Goal: Check status: Check status

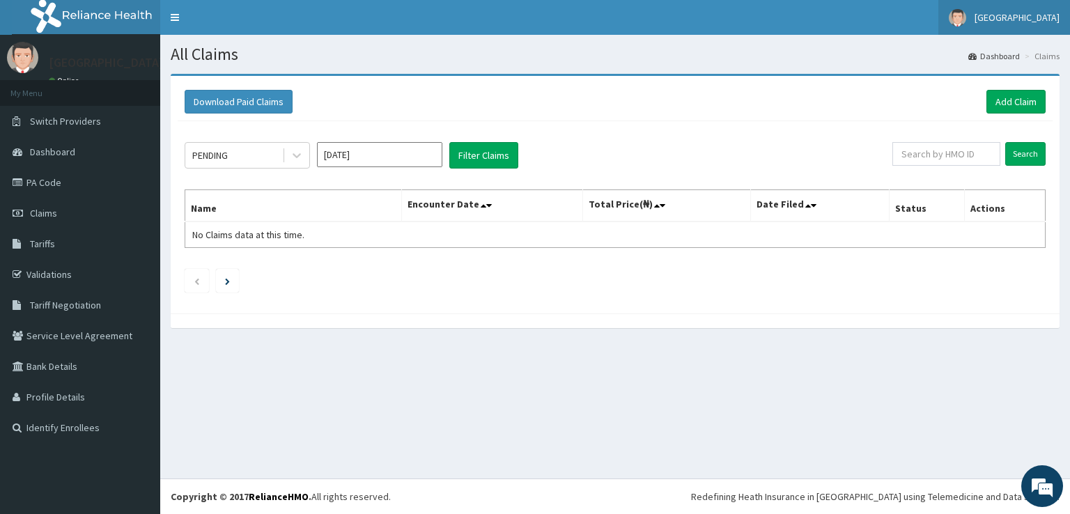
click at [1021, 23] on span "[GEOGRAPHIC_DATA]" at bounding box center [1016, 17] width 85 height 13
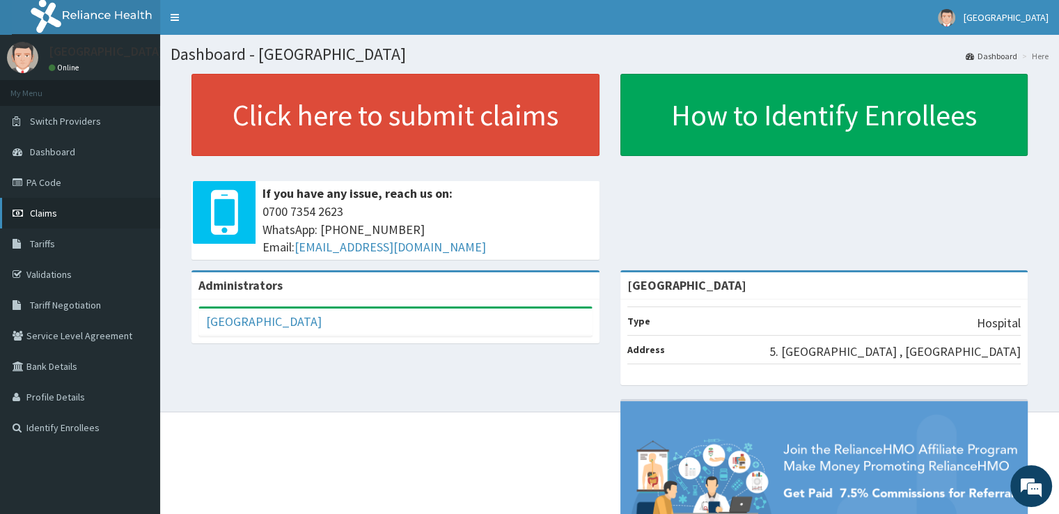
click at [61, 217] on link "Claims" at bounding box center [80, 213] width 160 height 31
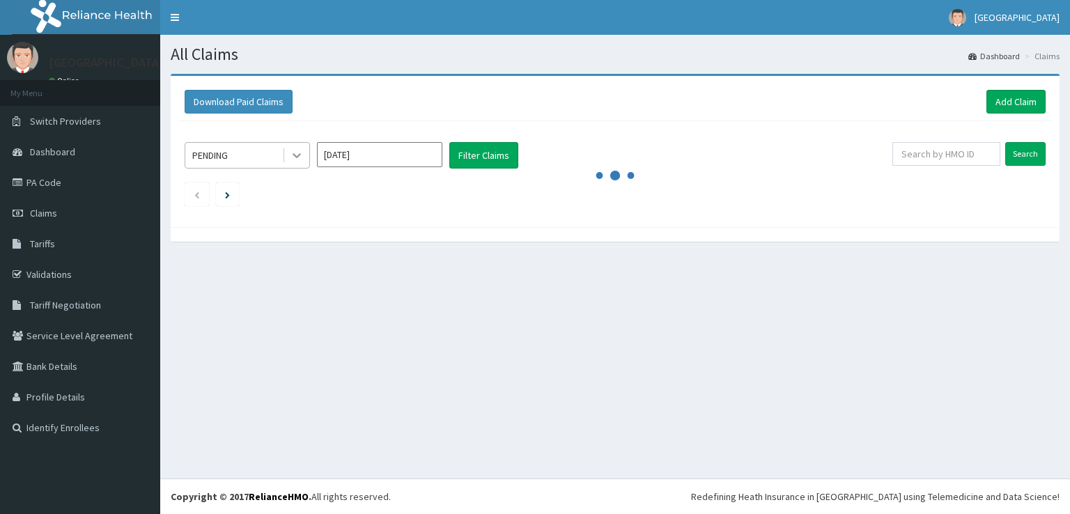
click at [299, 161] on icon at bounding box center [297, 155] width 14 height 14
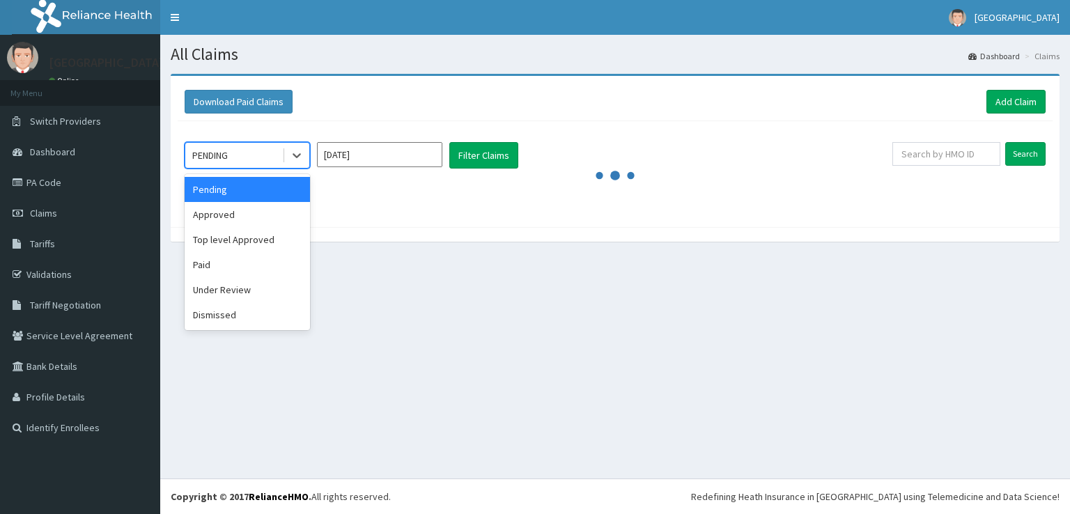
click at [371, 215] on div "option Pending focused, 1 of 6. 6 results available. Use Up and Down to choose …" at bounding box center [615, 170] width 875 height 99
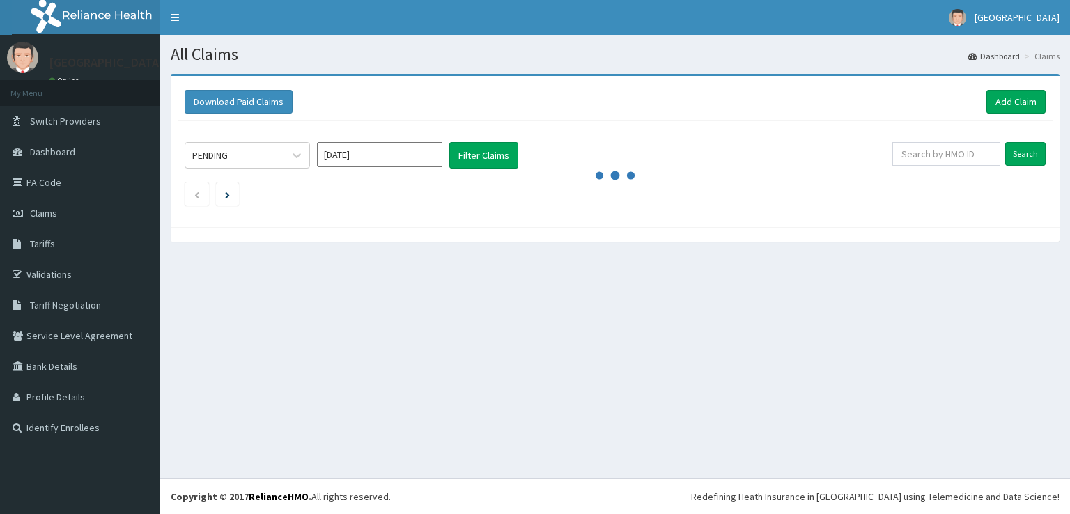
click at [375, 157] on input "Oct 2025" at bounding box center [379, 154] width 125 height 25
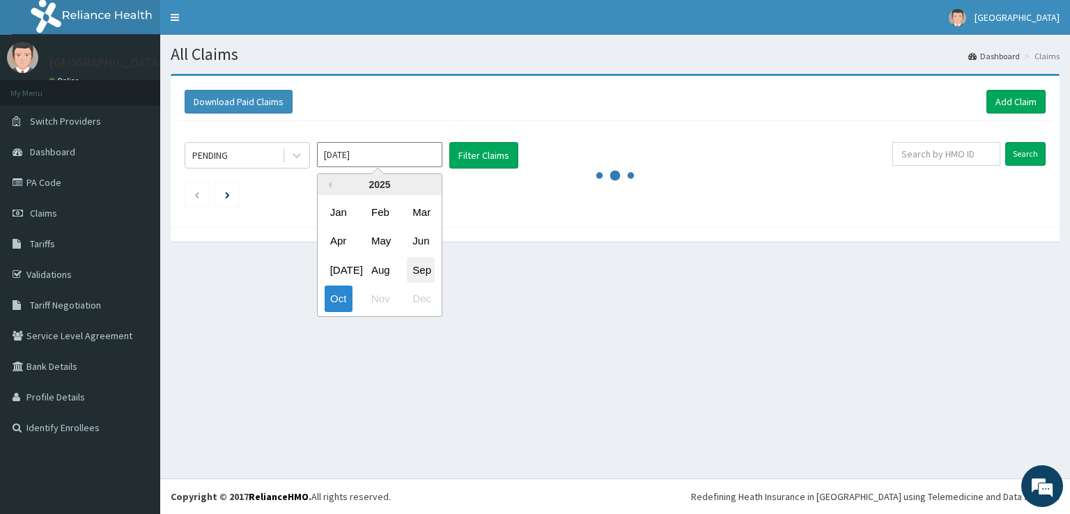
click at [430, 271] on div "Sep" at bounding box center [421, 270] width 28 height 26
type input "[DATE]"
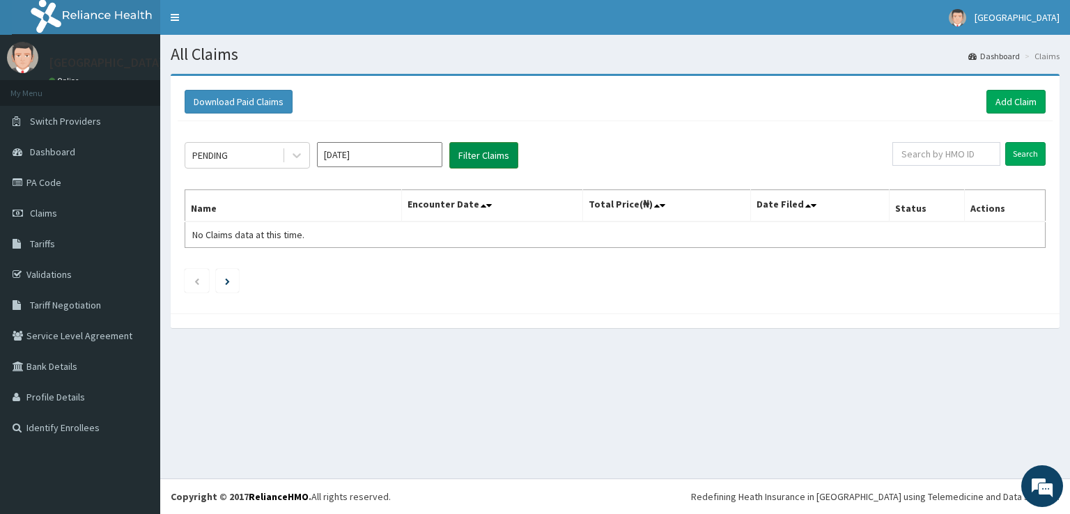
click at [479, 162] on button "Filter Claims" at bounding box center [483, 155] width 69 height 26
click at [763, 146] on div "PENDING Sep 2025 Filter Claims" at bounding box center [539, 155] width 708 height 26
click at [1019, 105] on link "Add Claim" at bounding box center [1015, 102] width 59 height 24
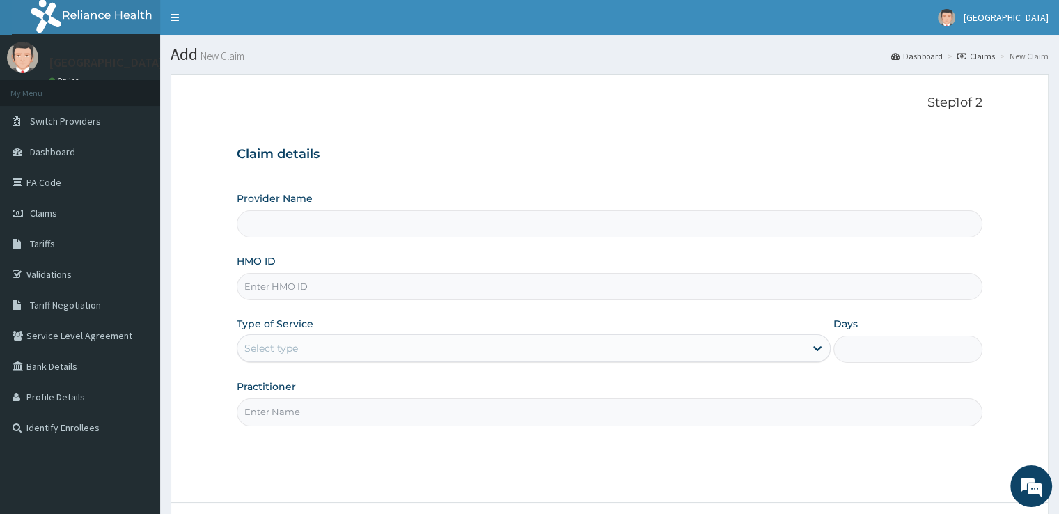
click at [900, 157] on h3 "Claim details" at bounding box center [609, 154] width 745 height 15
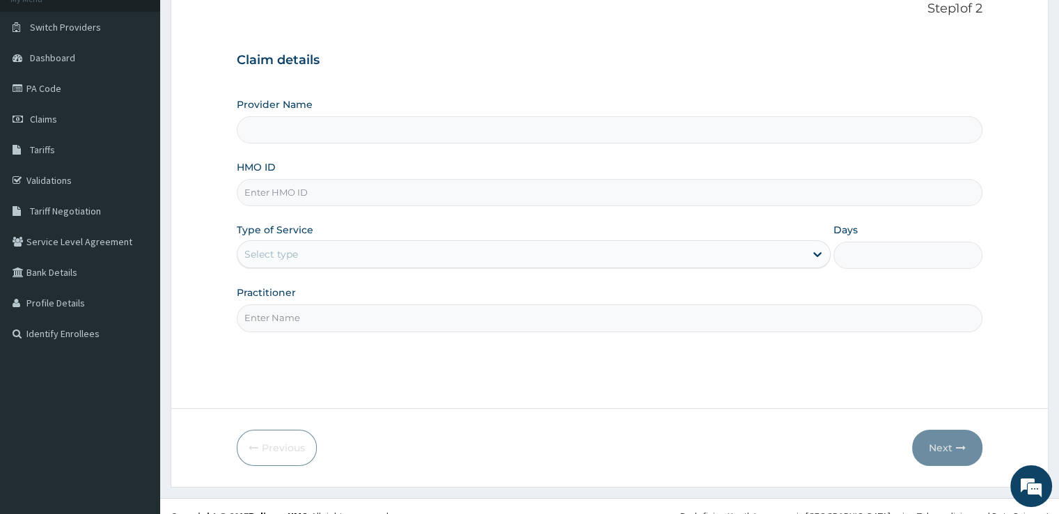
scroll to position [113, 0]
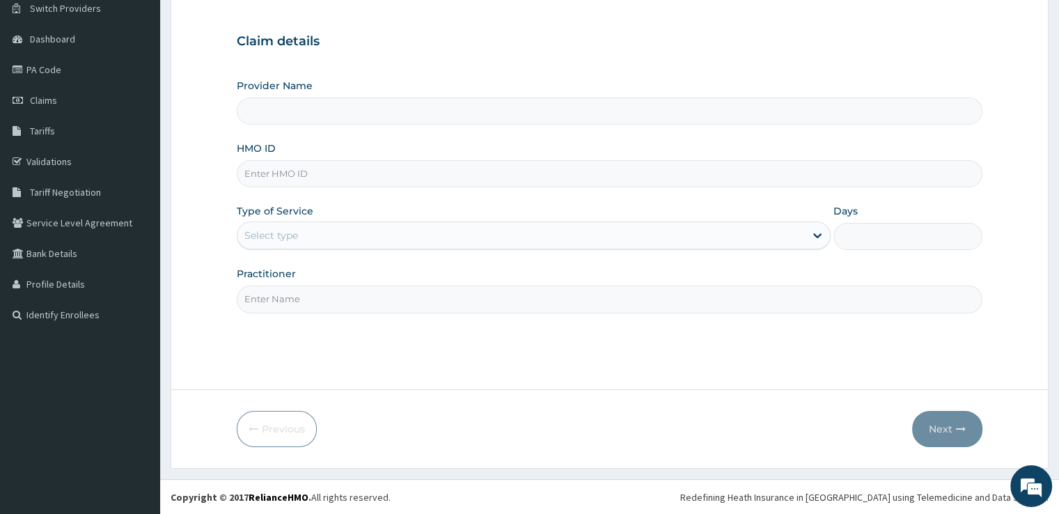
type input "[GEOGRAPHIC_DATA]"
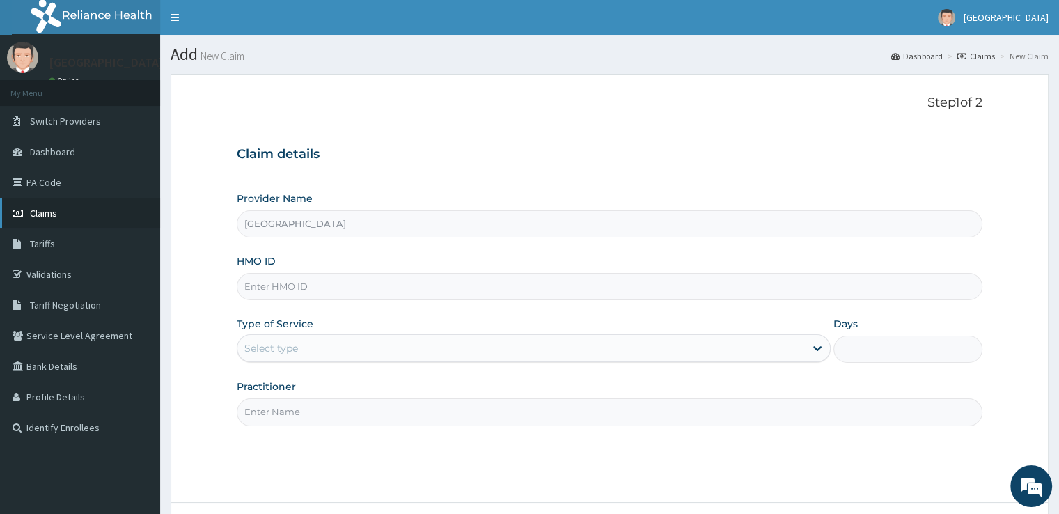
scroll to position [0, 0]
click at [60, 210] on link "Claims" at bounding box center [80, 213] width 160 height 31
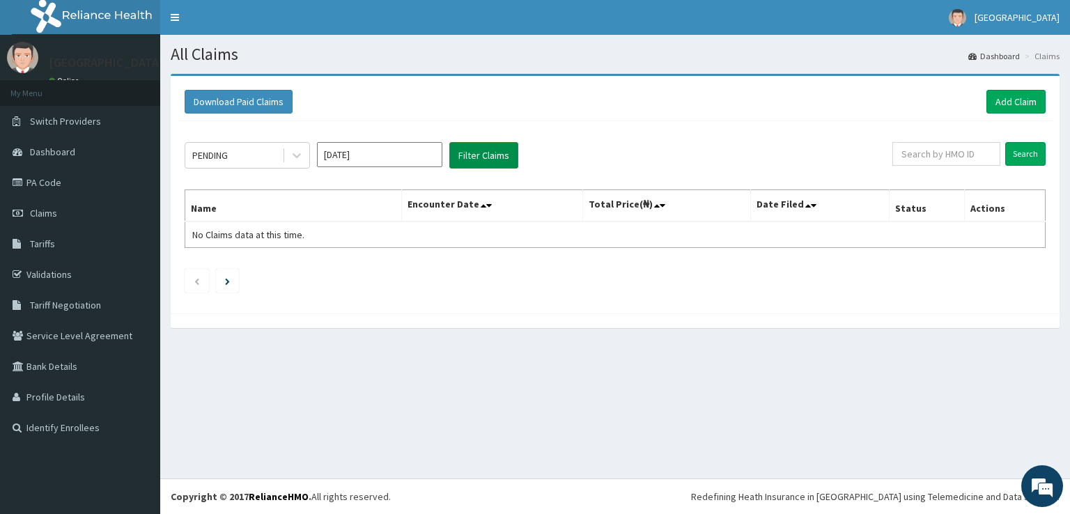
click at [468, 154] on button "Filter Claims" at bounding box center [483, 155] width 69 height 26
click at [375, 151] on input "[DATE]" at bounding box center [379, 154] width 125 height 25
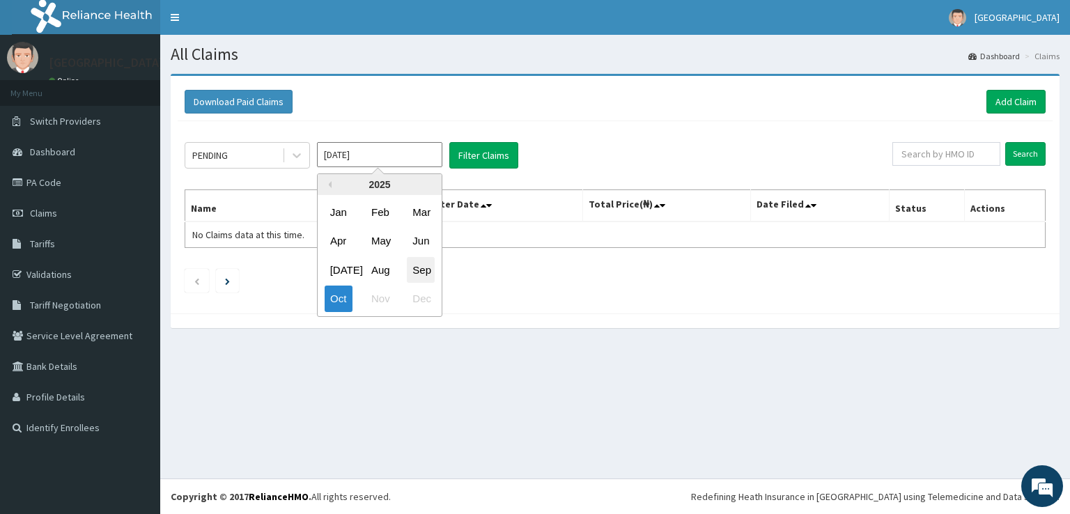
click at [415, 271] on div "Sep" at bounding box center [421, 270] width 28 height 26
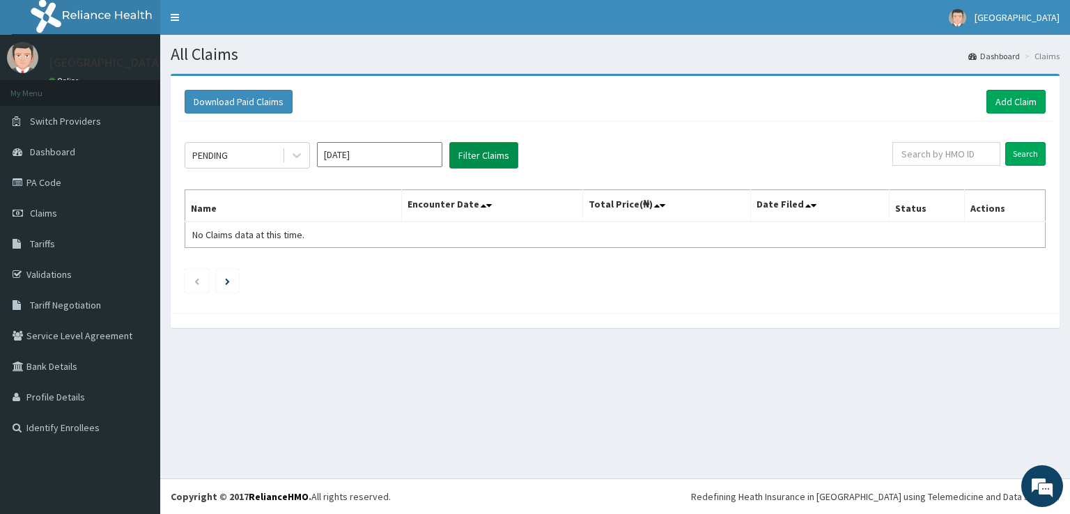
click at [474, 157] on button "Filter Claims" at bounding box center [483, 155] width 69 height 26
click at [296, 154] on icon at bounding box center [297, 155] width 14 height 14
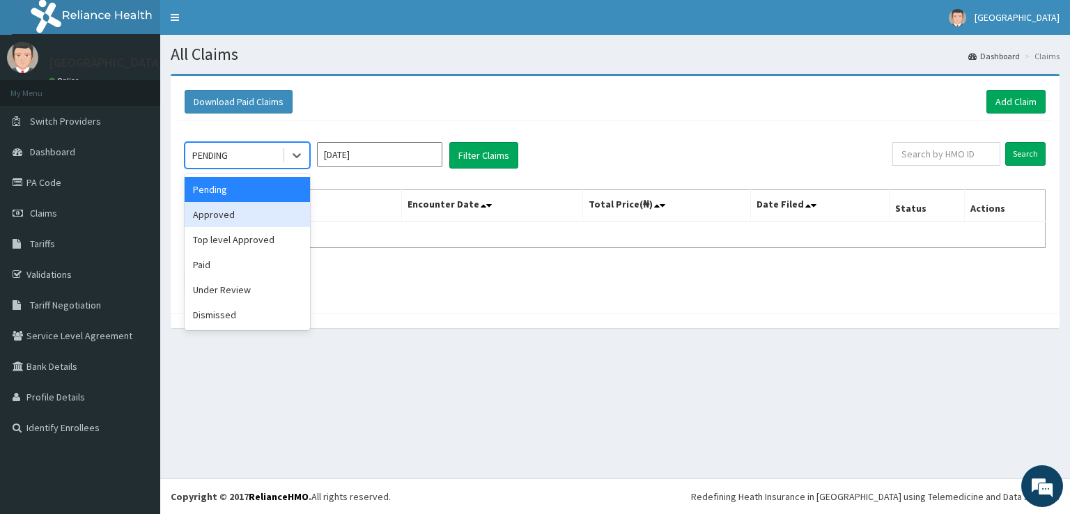
click at [270, 221] on div "Approved" at bounding box center [247, 214] width 125 height 25
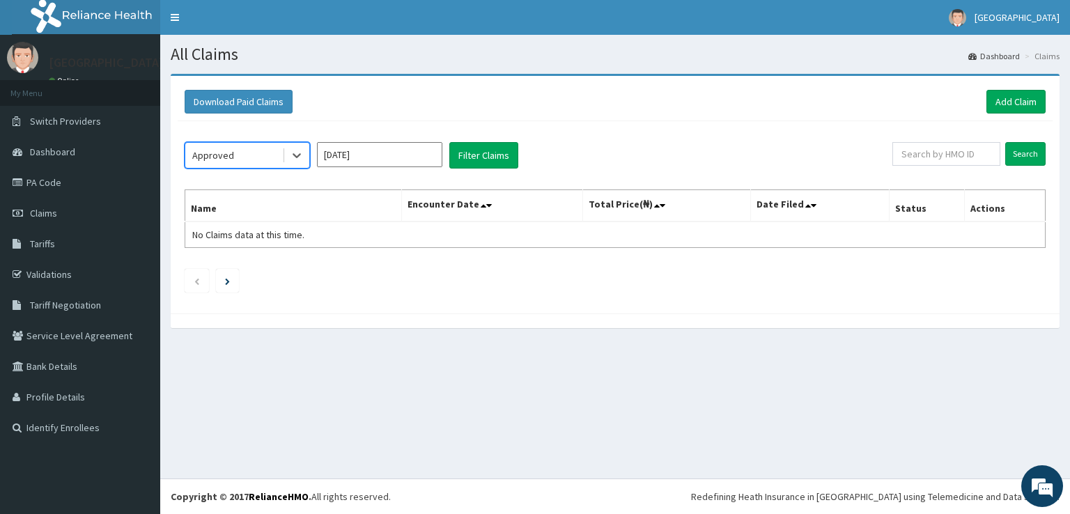
click at [644, 113] on div "Download Paid Claims Add Claim" at bounding box center [615, 102] width 875 height 38
click at [496, 153] on button "Filter Claims" at bounding box center [483, 155] width 69 height 26
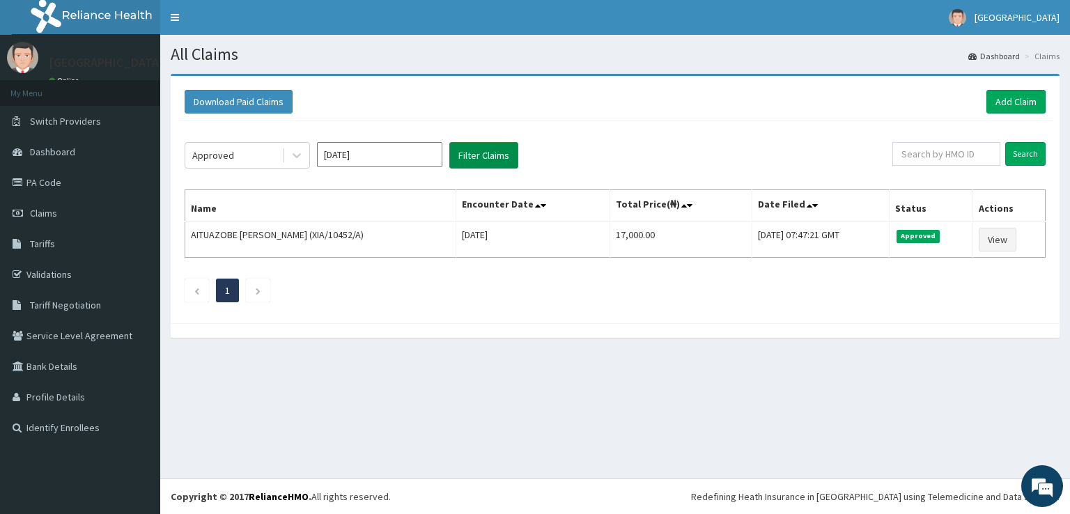
click at [496, 153] on button "Filter Claims" at bounding box center [483, 155] width 69 height 26
click at [302, 151] on icon at bounding box center [297, 155] width 14 height 14
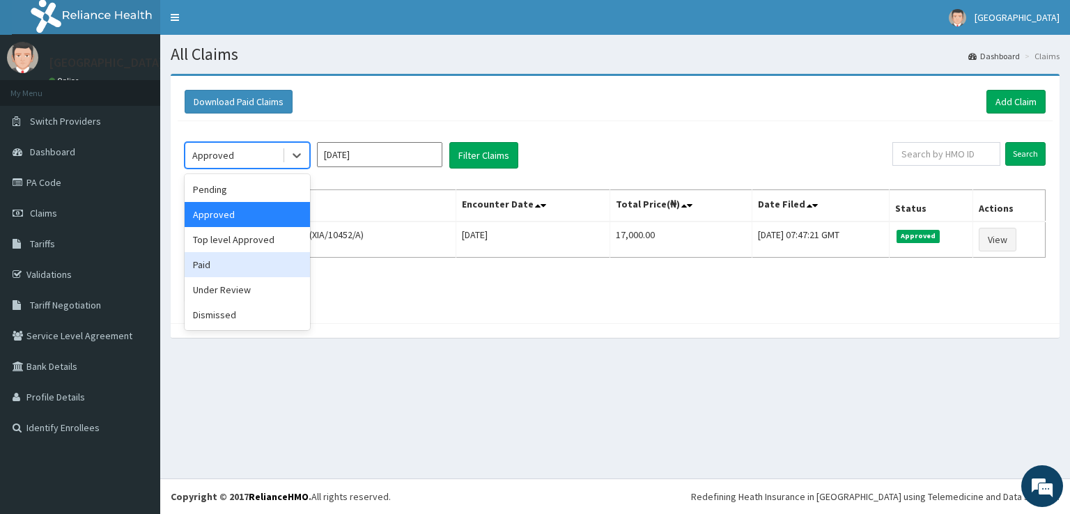
click at [257, 260] on div "Paid" at bounding box center [247, 264] width 125 height 25
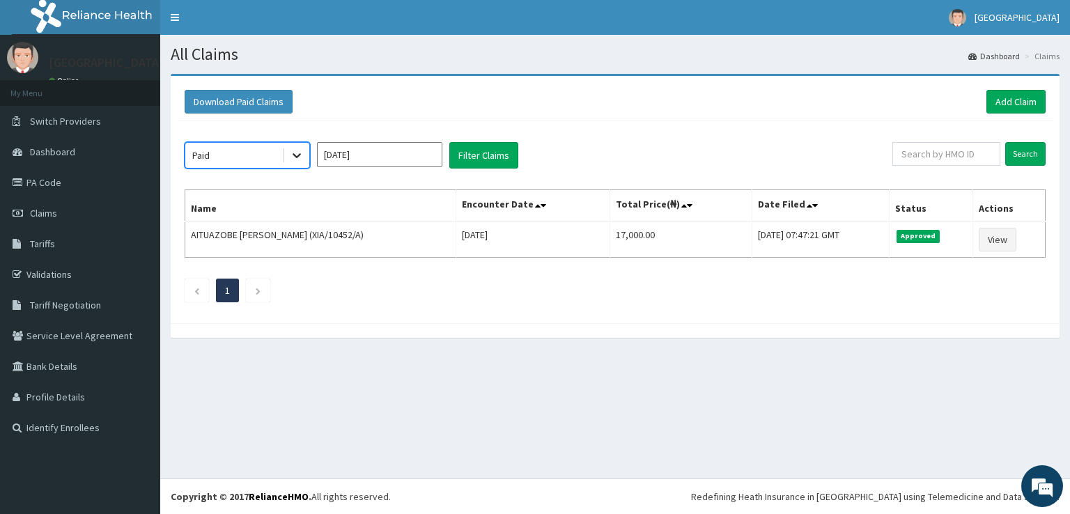
click at [297, 154] on icon at bounding box center [297, 155] width 14 height 14
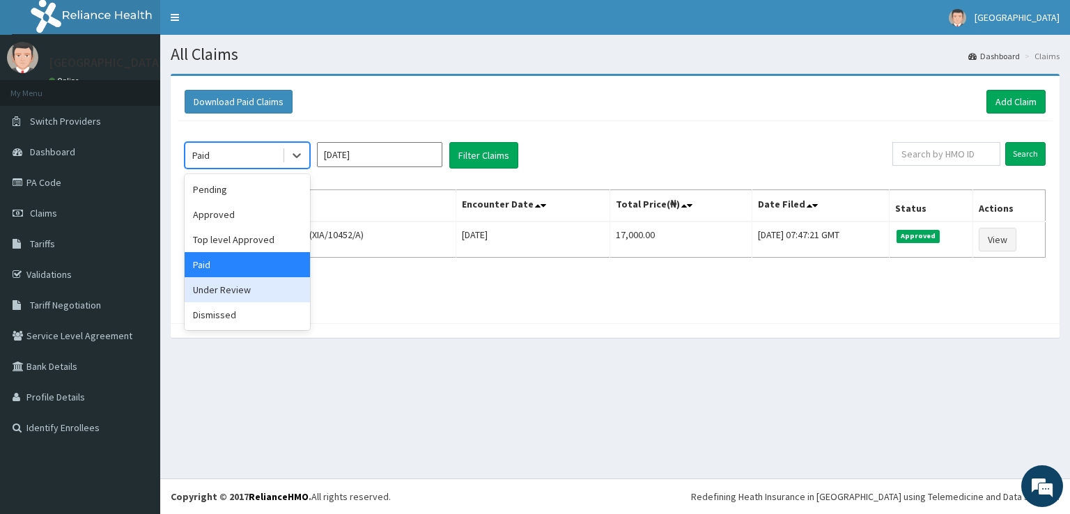
click at [239, 285] on div "Under Review" at bounding box center [247, 289] width 125 height 25
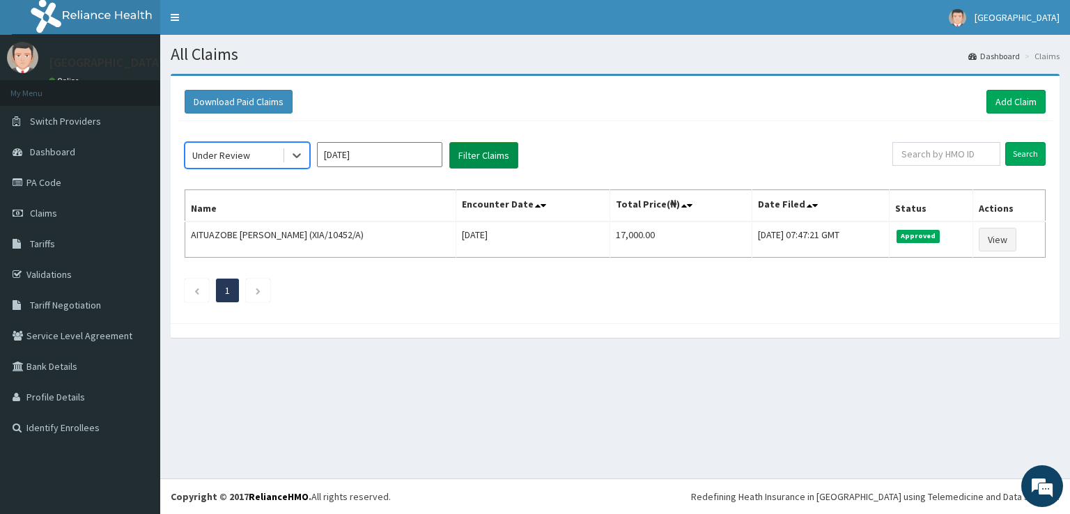
click at [460, 161] on button "Filter Claims" at bounding box center [483, 155] width 69 height 26
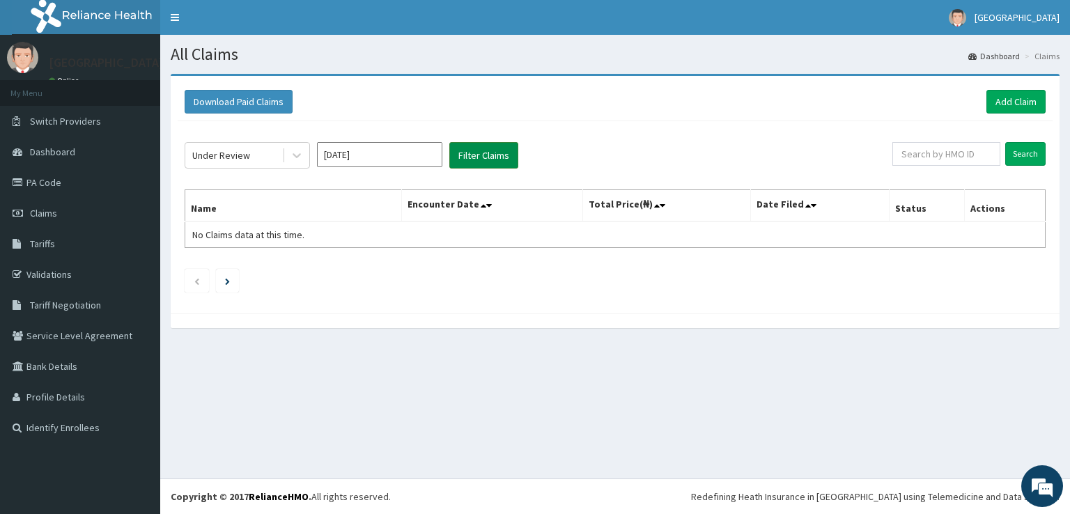
click at [460, 161] on button "Filter Claims" at bounding box center [483, 155] width 69 height 26
click at [297, 156] on icon at bounding box center [296, 156] width 8 height 5
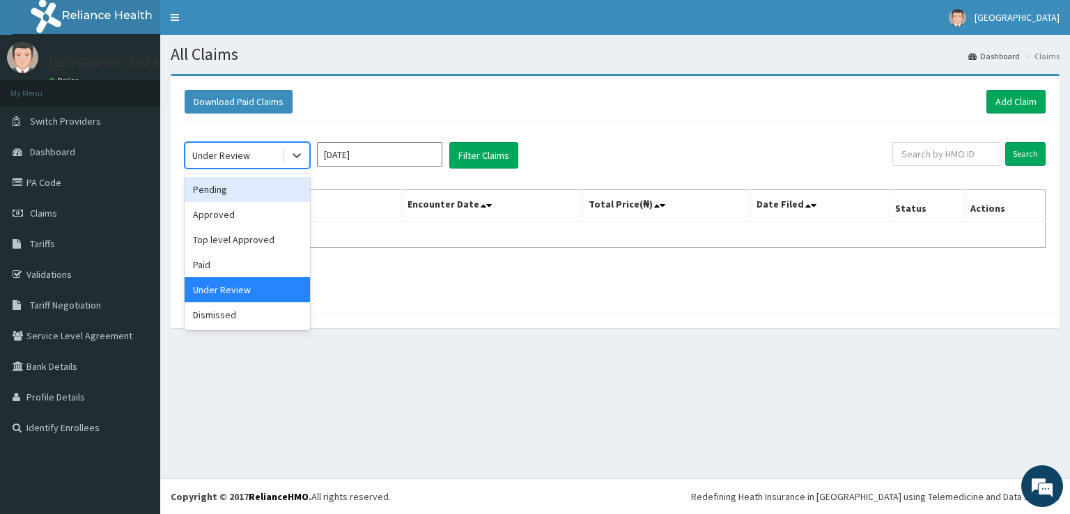
click at [240, 196] on div "Pending" at bounding box center [247, 189] width 125 height 25
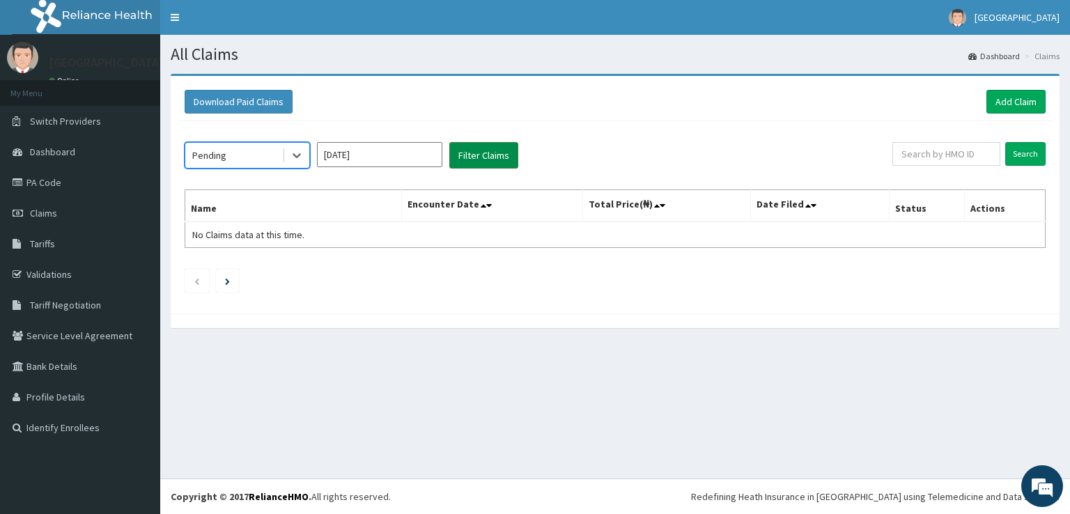
click at [490, 149] on button "Filter Claims" at bounding box center [483, 155] width 69 height 26
click at [373, 157] on input "[DATE]" at bounding box center [379, 154] width 125 height 25
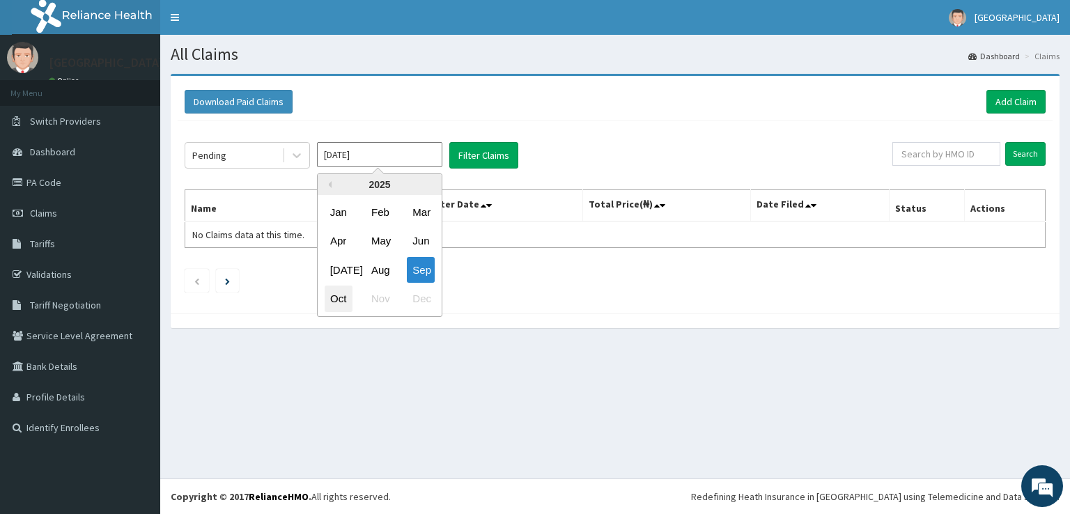
click at [332, 296] on div "Oct" at bounding box center [339, 299] width 28 height 26
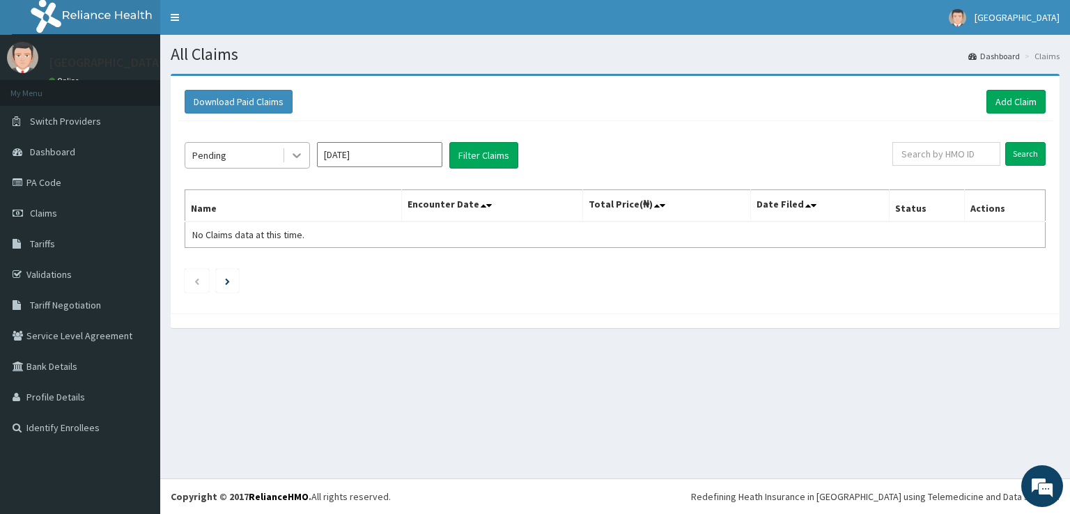
click at [298, 151] on icon at bounding box center [297, 155] width 14 height 14
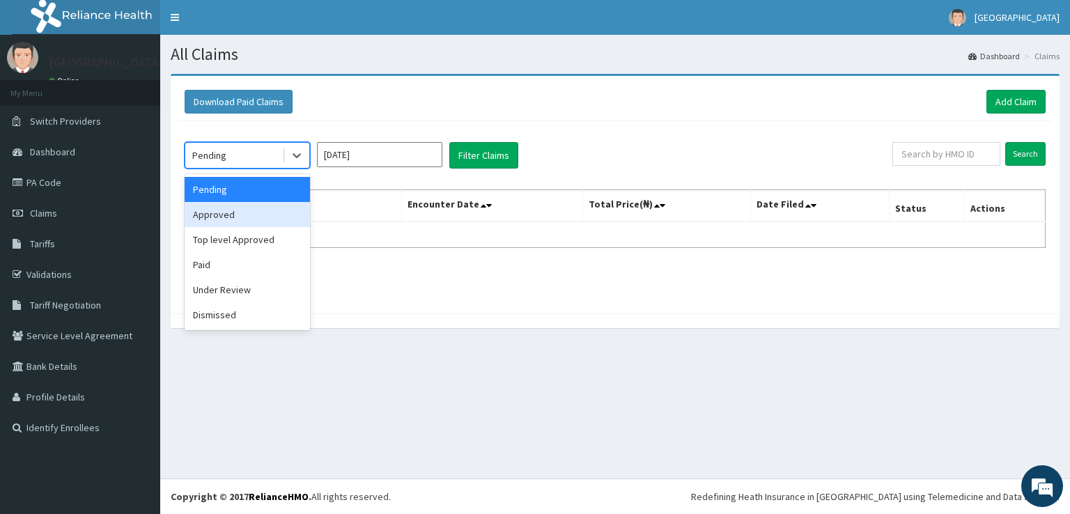
click at [273, 217] on div "Approved" at bounding box center [247, 214] width 125 height 25
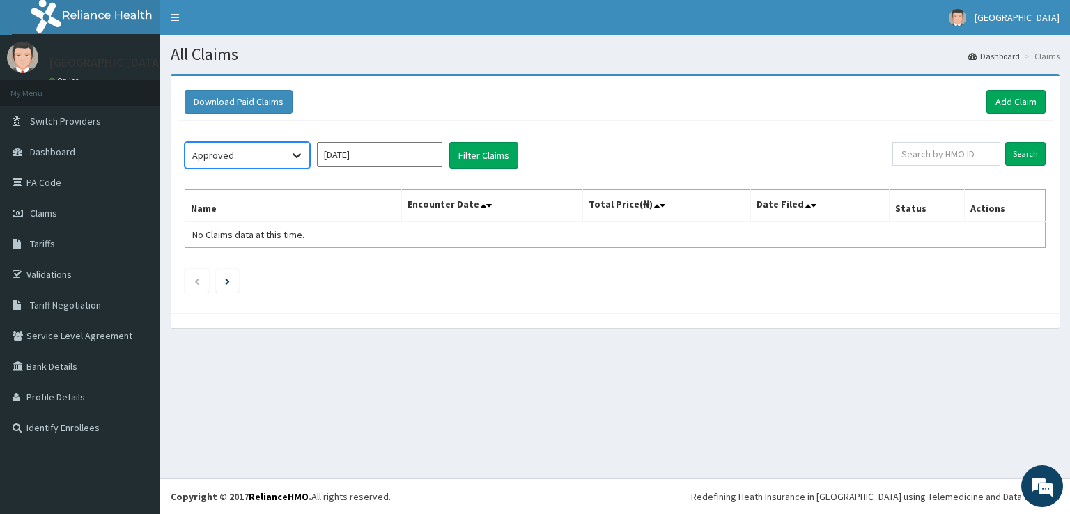
click at [290, 164] on div at bounding box center [296, 155] width 25 height 25
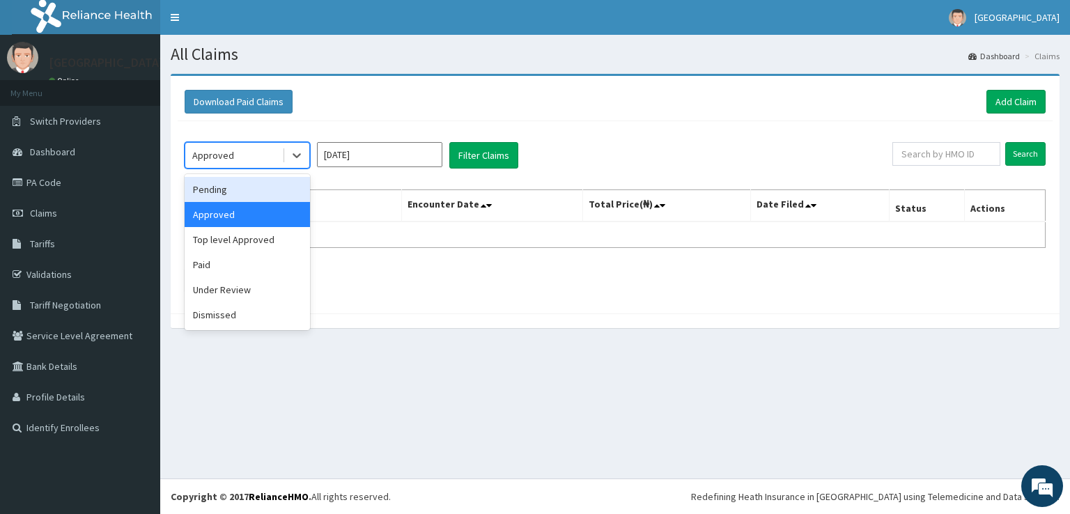
click at [271, 198] on div "Pending" at bounding box center [247, 189] width 125 height 25
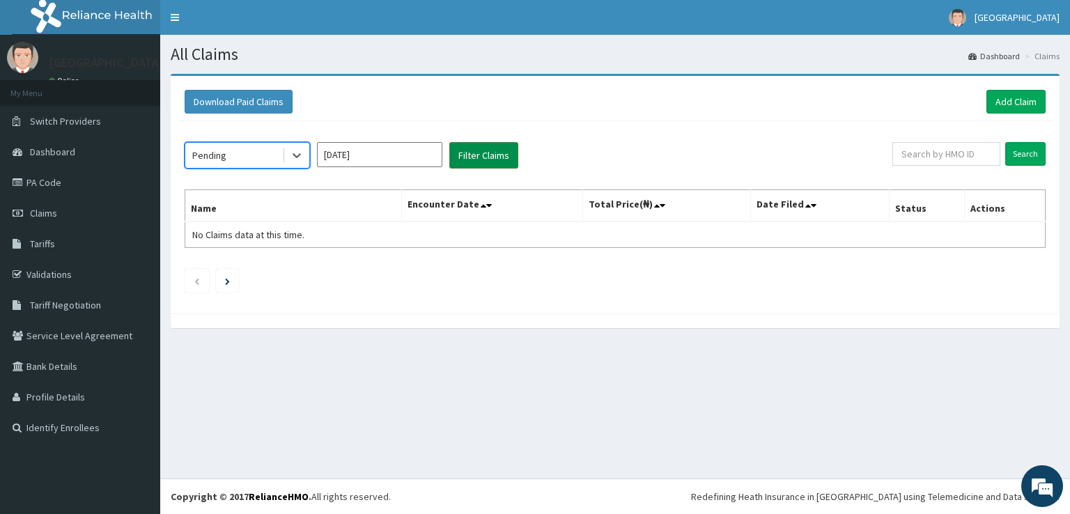
click at [493, 150] on button "Filter Claims" at bounding box center [483, 155] width 69 height 26
click at [486, 154] on button "Filter Claims" at bounding box center [483, 155] width 69 height 26
click at [300, 155] on icon at bounding box center [297, 155] width 14 height 14
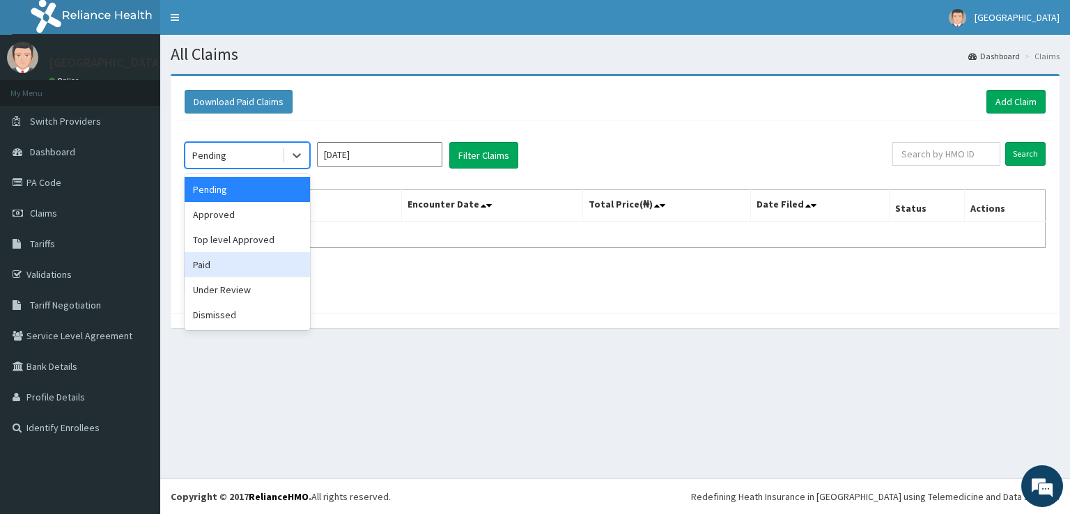
click at [235, 260] on div "Paid" at bounding box center [247, 264] width 125 height 25
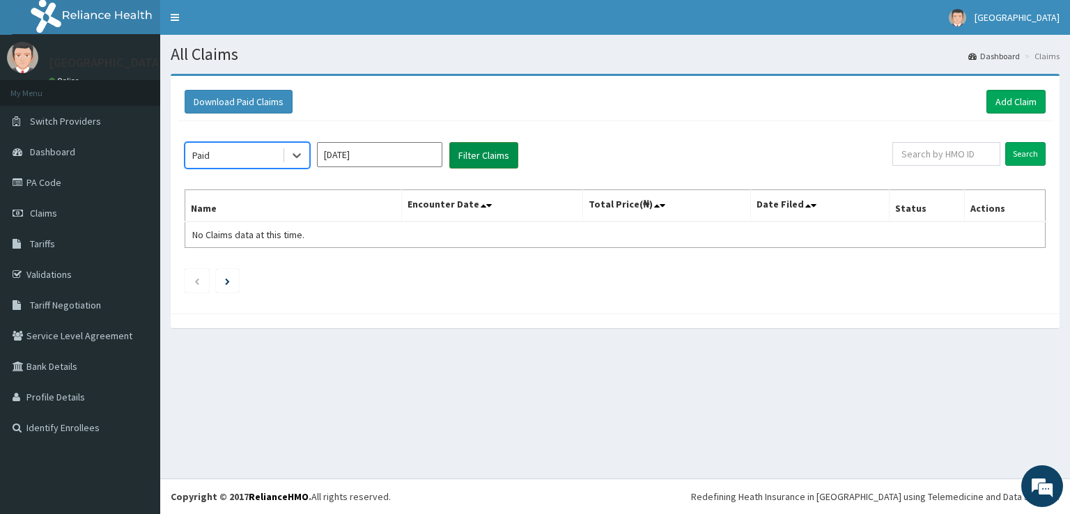
click at [487, 154] on button "Filter Claims" at bounding box center [483, 155] width 69 height 26
click at [295, 159] on icon at bounding box center [297, 155] width 14 height 14
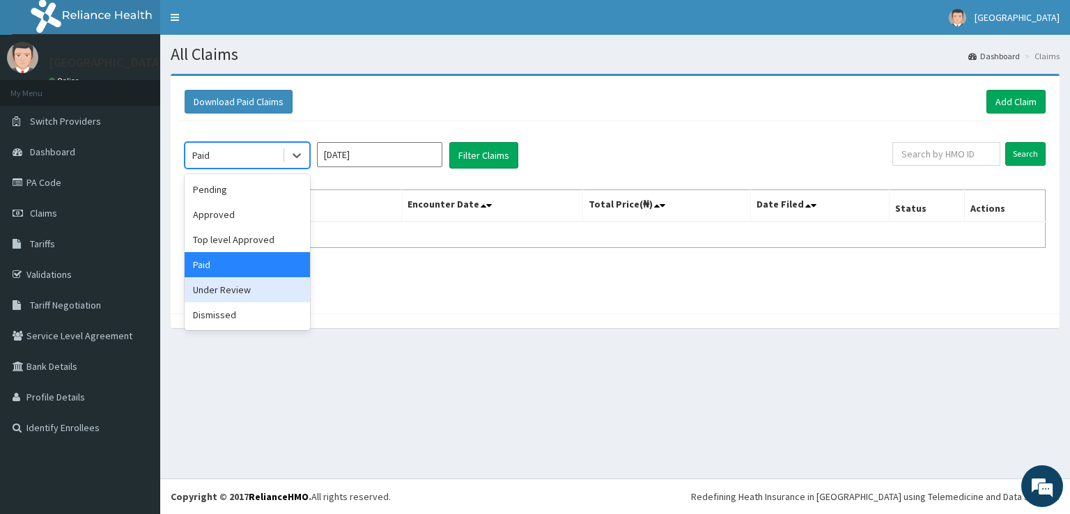
click at [253, 295] on div "Under Review" at bounding box center [247, 289] width 125 height 25
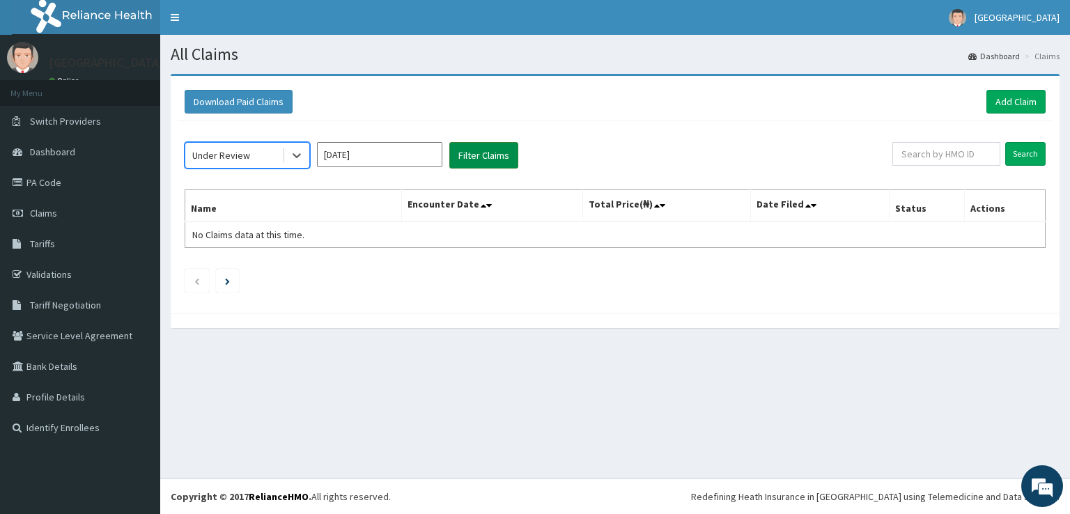
click at [486, 157] on button "Filter Claims" at bounding box center [483, 155] width 69 height 26
click at [357, 162] on input "[DATE]" at bounding box center [379, 154] width 125 height 25
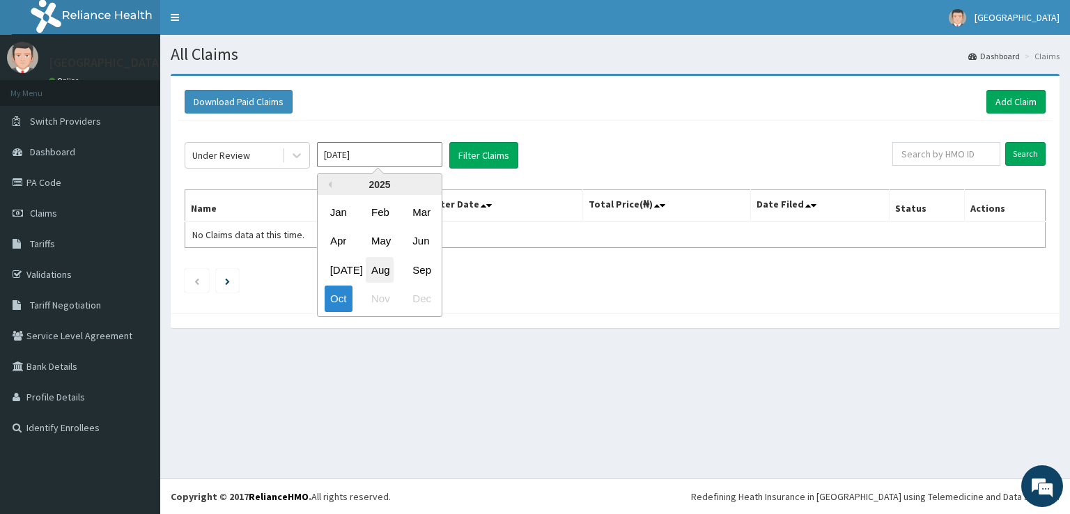
click at [373, 267] on div "Aug" at bounding box center [380, 270] width 28 height 26
type input "[DATE]"
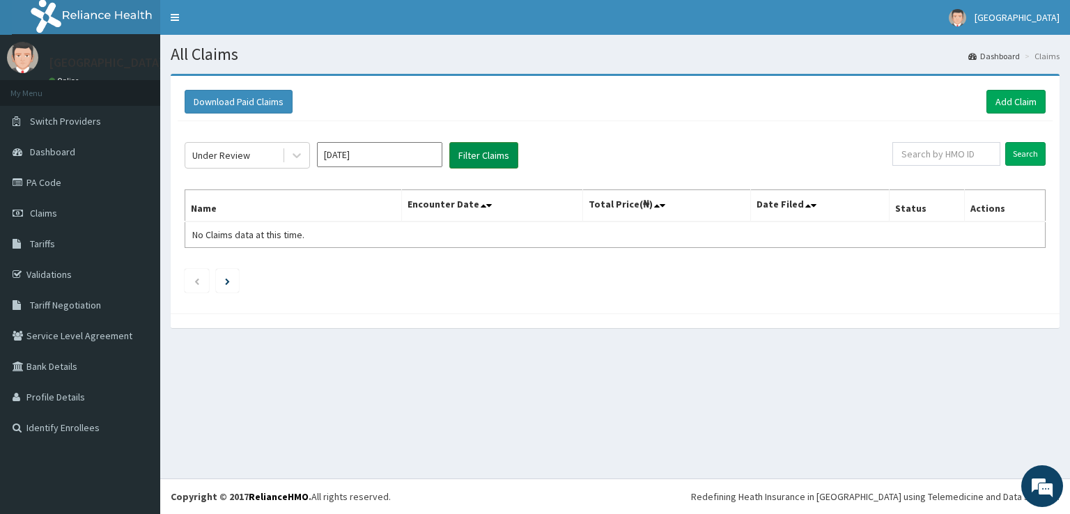
click at [474, 146] on button "Filter Claims" at bounding box center [483, 155] width 69 height 26
click at [67, 267] on link "Validations" at bounding box center [80, 274] width 160 height 31
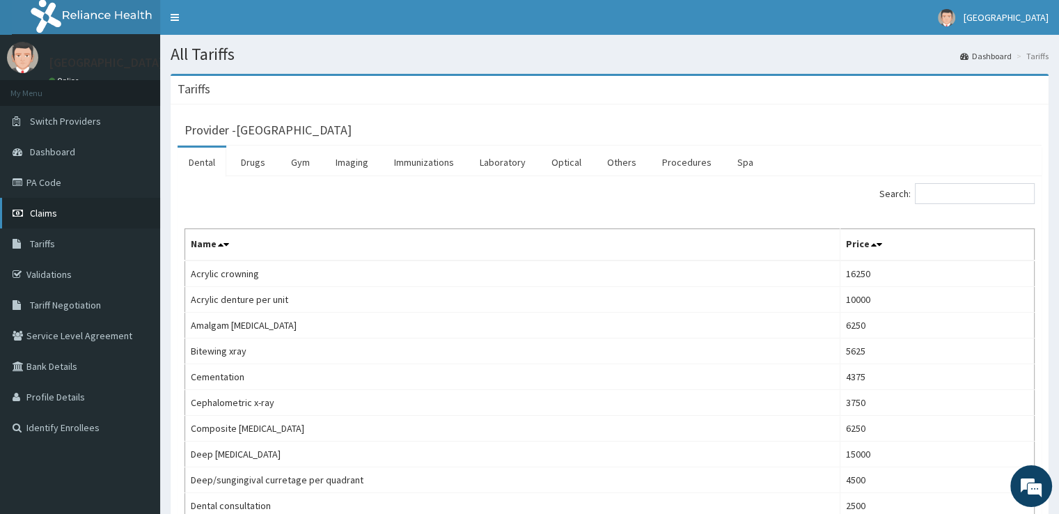
click at [77, 224] on link "Claims" at bounding box center [80, 213] width 160 height 31
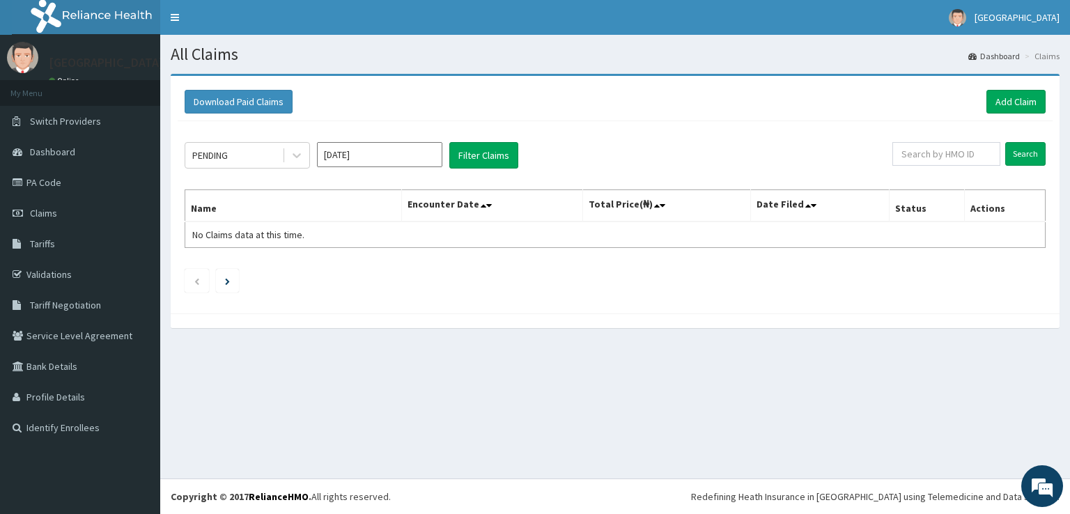
click at [435, 160] on input "[DATE]" at bounding box center [379, 154] width 125 height 25
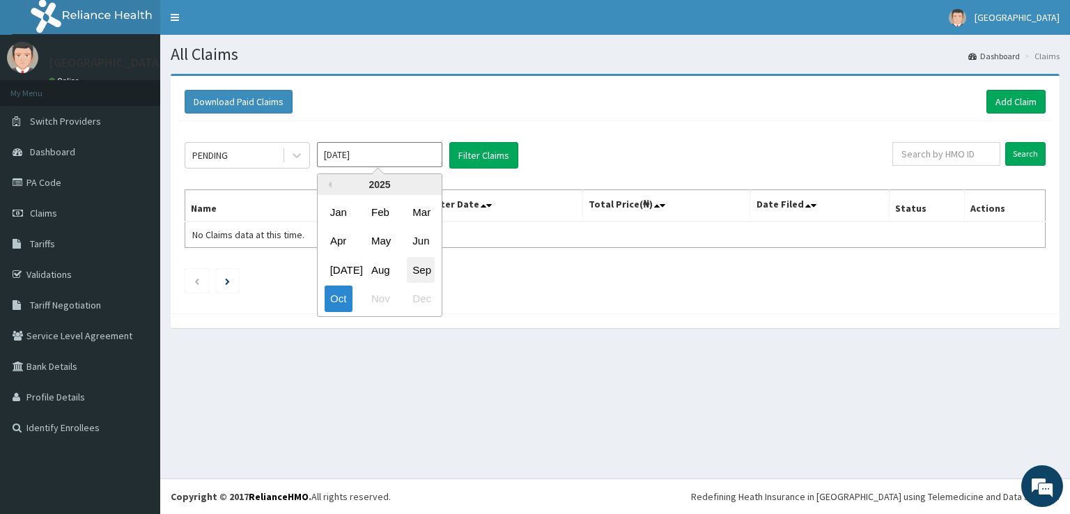
click at [423, 279] on div "Sep" at bounding box center [421, 270] width 28 height 26
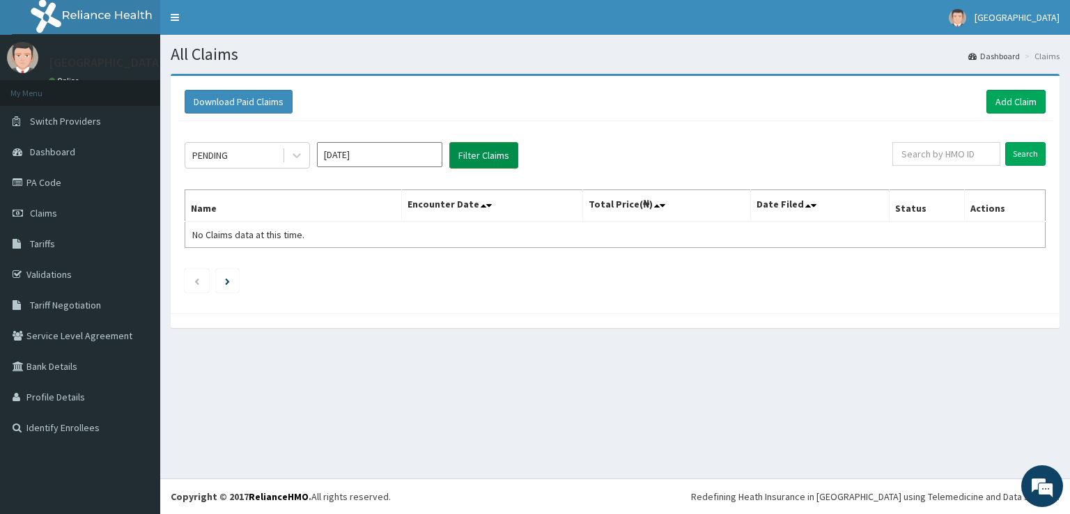
click at [509, 165] on button "Filter Claims" at bounding box center [483, 155] width 69 height 26
click at [288, 158] on div at bounding box center [296, 155] width 25 height 25
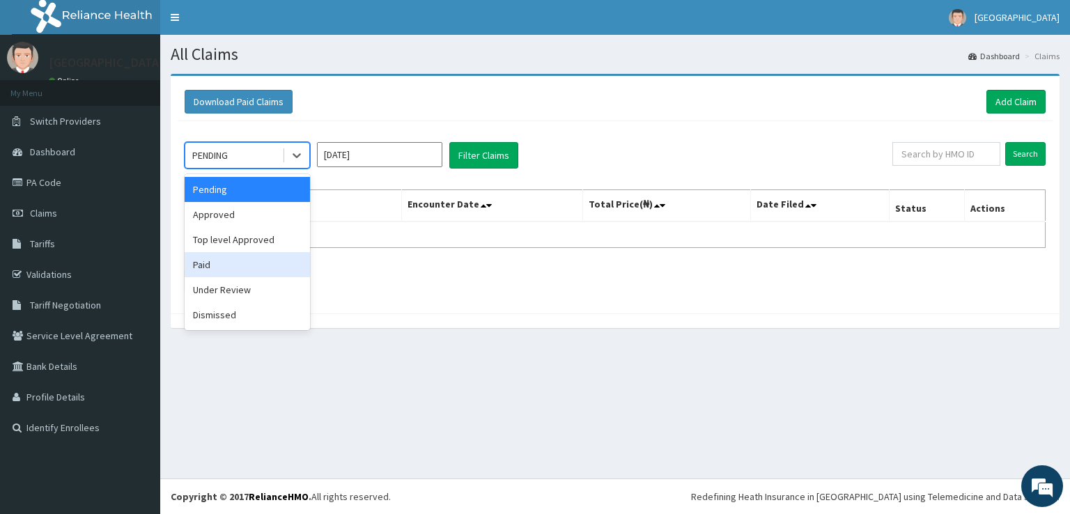
click at [236, 273] on div "Paid" at bounding box center [247, 264] width 125 height 25
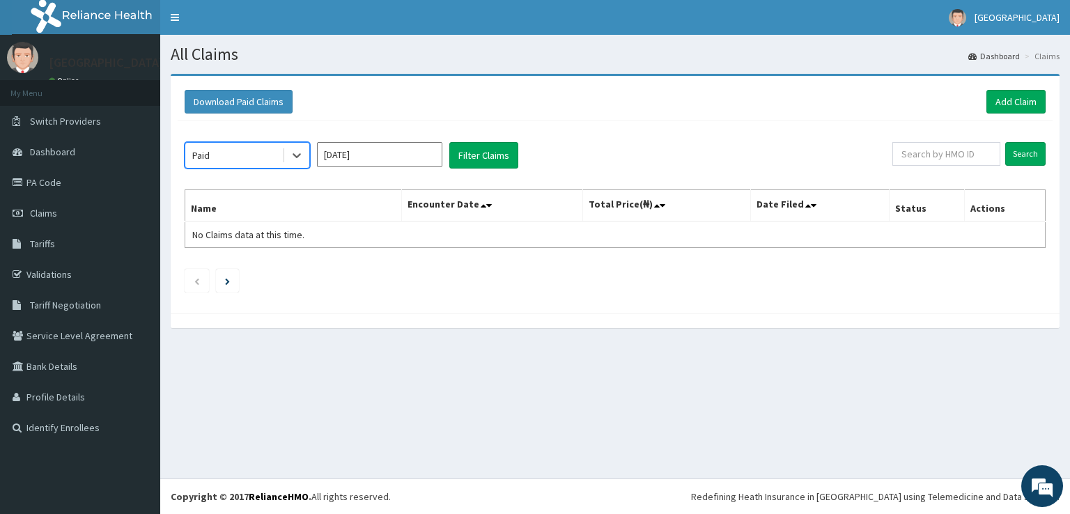
click at [426, 148] on input "[DATE]" at bounding box center [379, 154] width 125 height 25
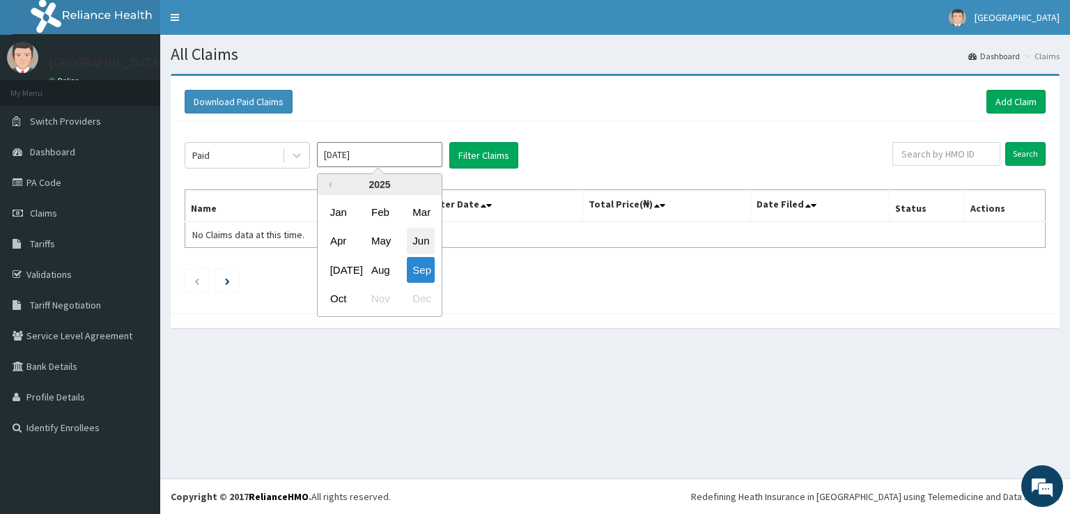
click at [409, 241] on div "Jun" at bounding box center [421, 241] width 28 height 26
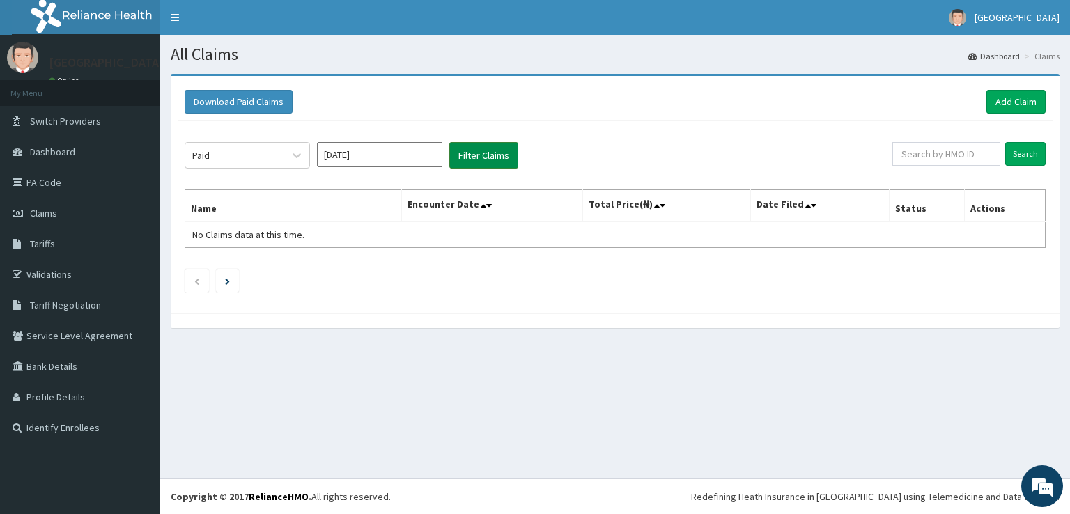
click at [479, 161] on button "Filter Claims" at bounding box center [483, 155] width 69 height 26
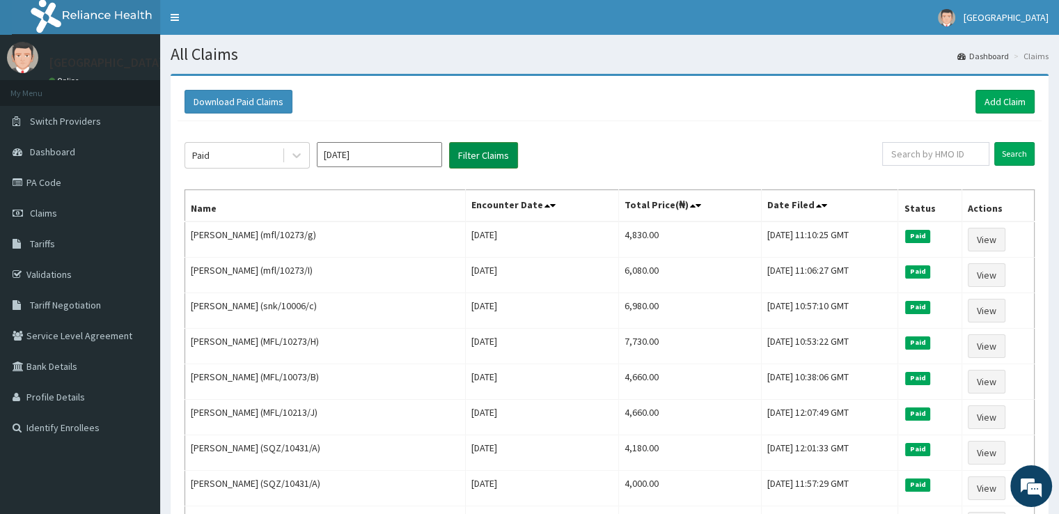
click at [479, 161] on button "Filter Claims" at bounding box center [483, 155] width 69 height 26
click at [613, 164] on div "Paid [DATE] Filter Claims" at bounding box center [534, 155] width 698 height 26
click at [393, 155] on input "[DATE]" at bounding box center [379, 154] width 125 height 25
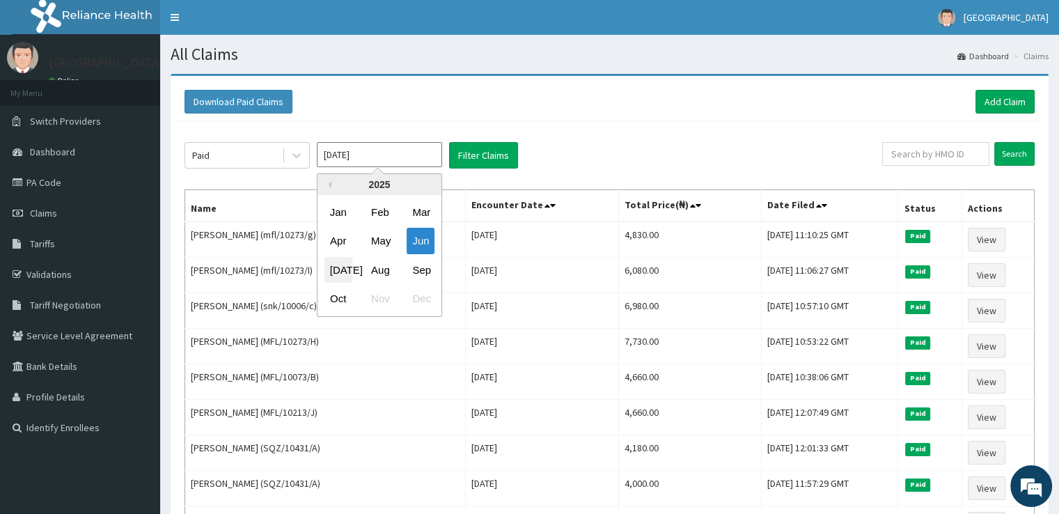
click at [339, 271] on div "[DATE]" at bounding box center [339, 270] width 28 height 26
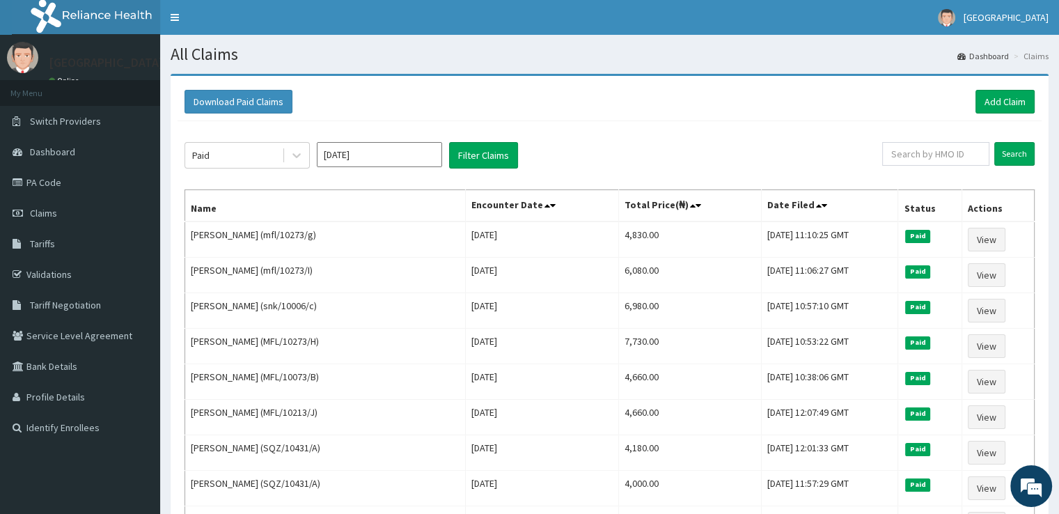
click at [484, 157] on button "Filter Claims" at bounding box center [483, 155] width 69 height 26
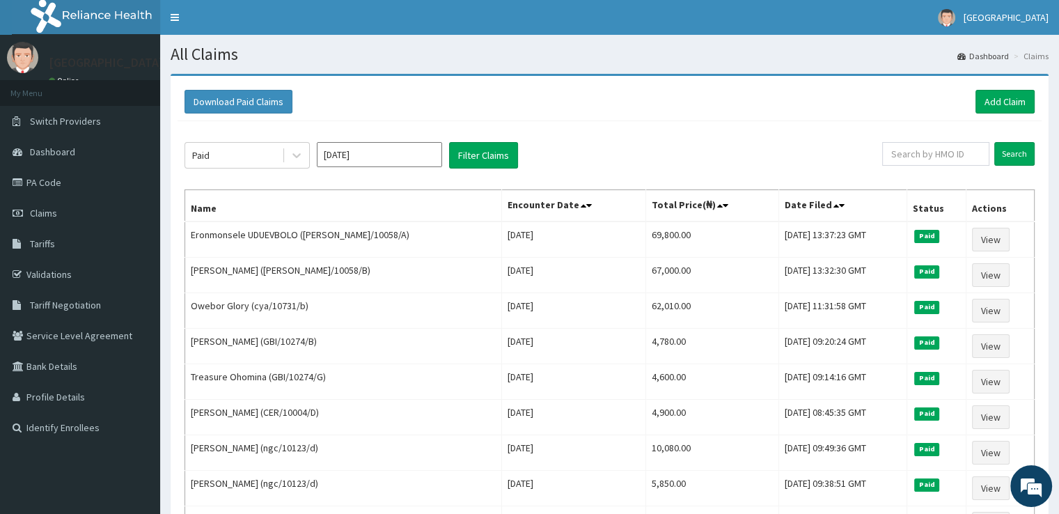
click at [409, 163] on input "[DATE]" at bounding box center [379, 154] width 125 height 25
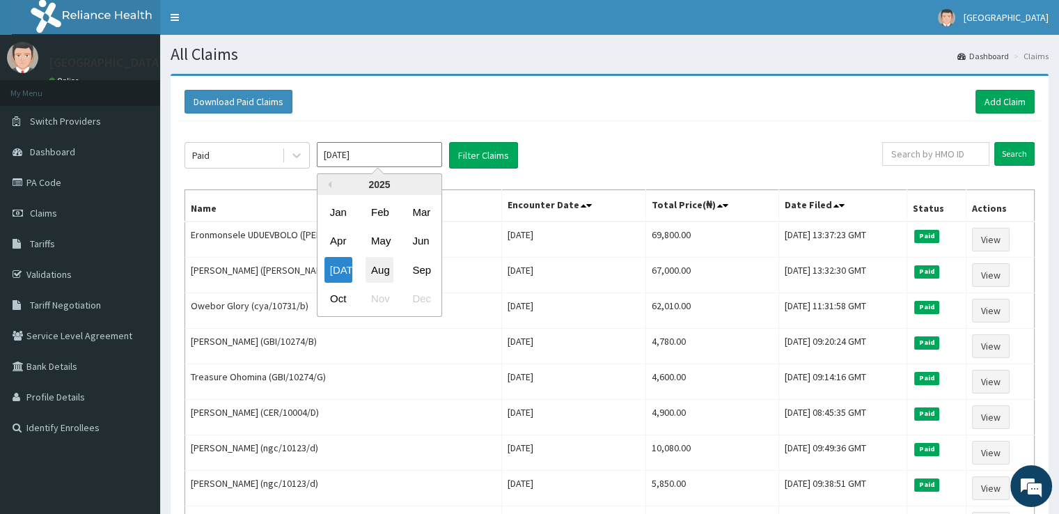
click at [384, 276] on div "Aug" at bounding box center [380, 270] width 28 height 26
type input "[DATE]"
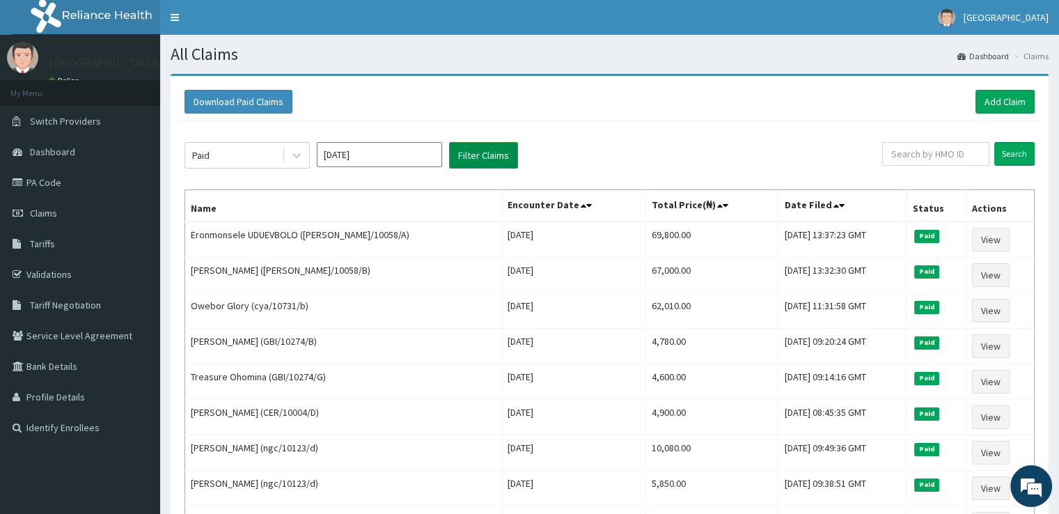
click at [489, 152] on button "Filter Claims" at bounding box center [483, 155] width 69 height 26
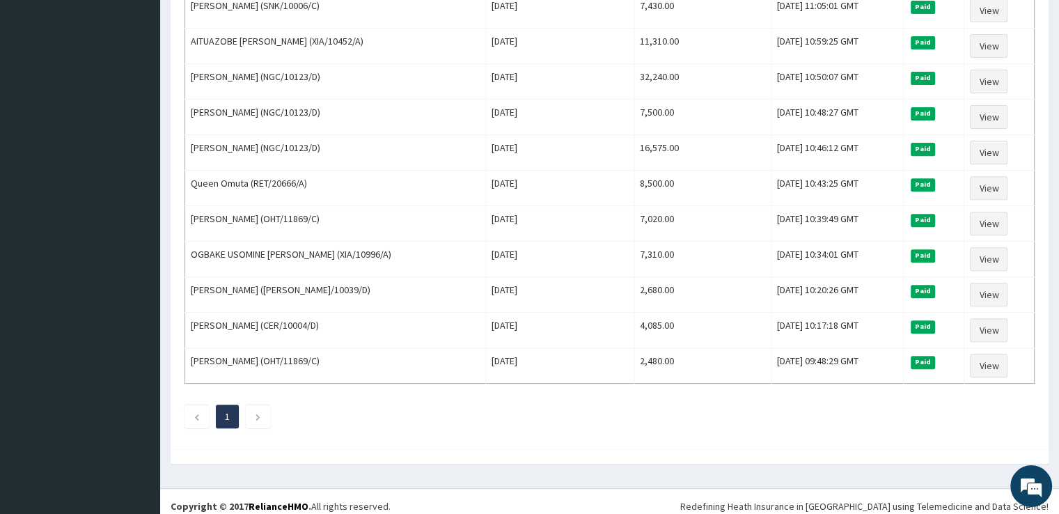
scroll to position [64, 0]
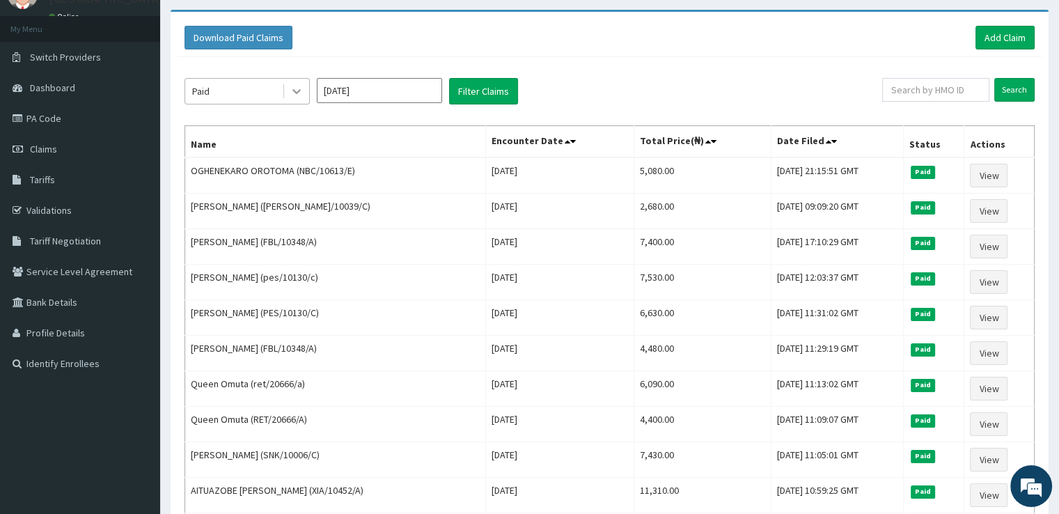
click at [294, 86] on icon at bounding box center [297, 91] width 14 height 14
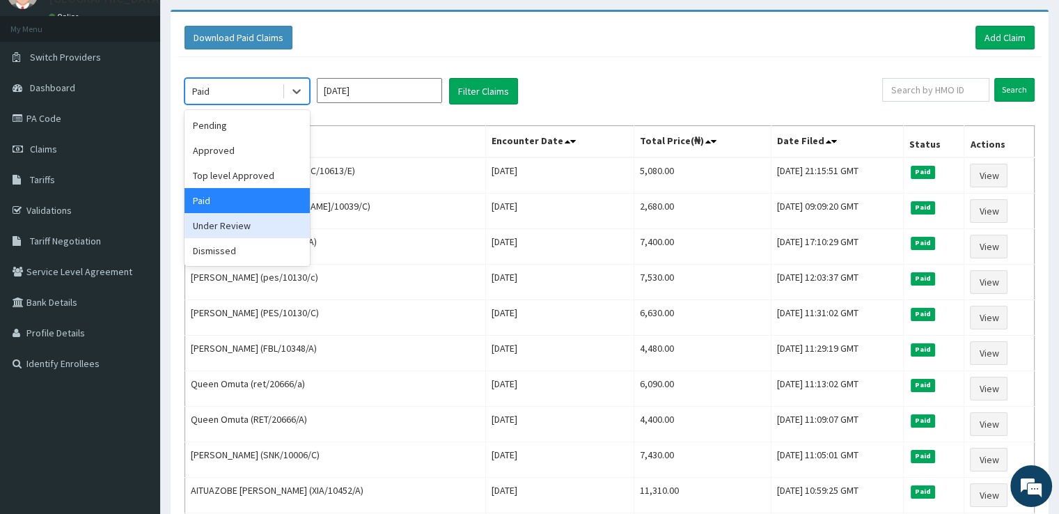
click at [222, 219] on div "Under Review" at bounding box center [247, 225] width 125 height 25
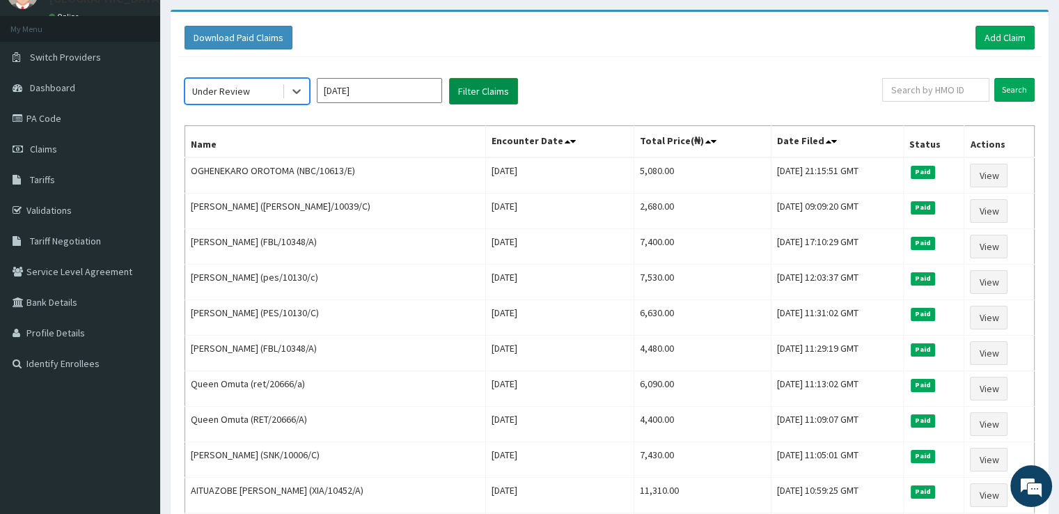
click at [488, 86] on button "Filter Claims" at bounding box center [483, 91] width 69 height 26
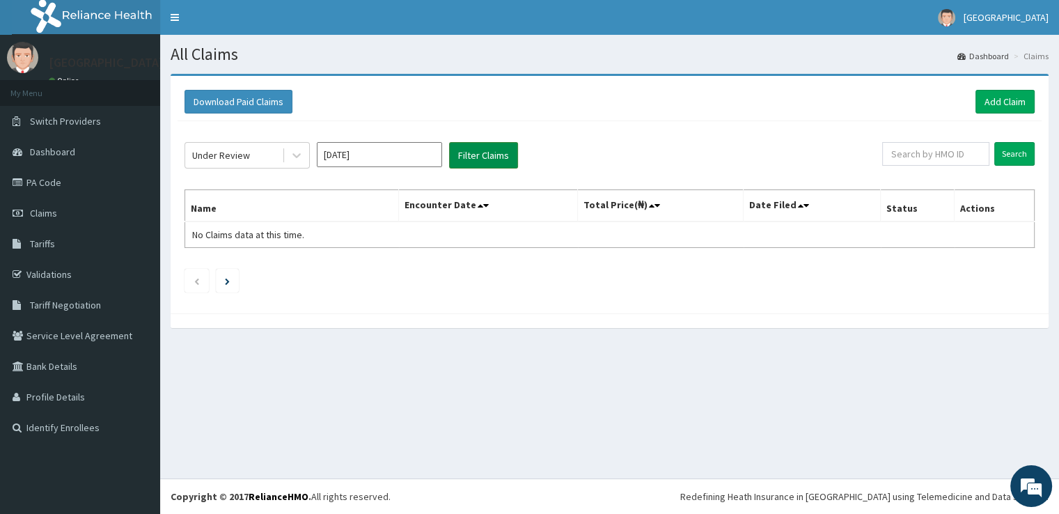
scroll to position [0, 0]
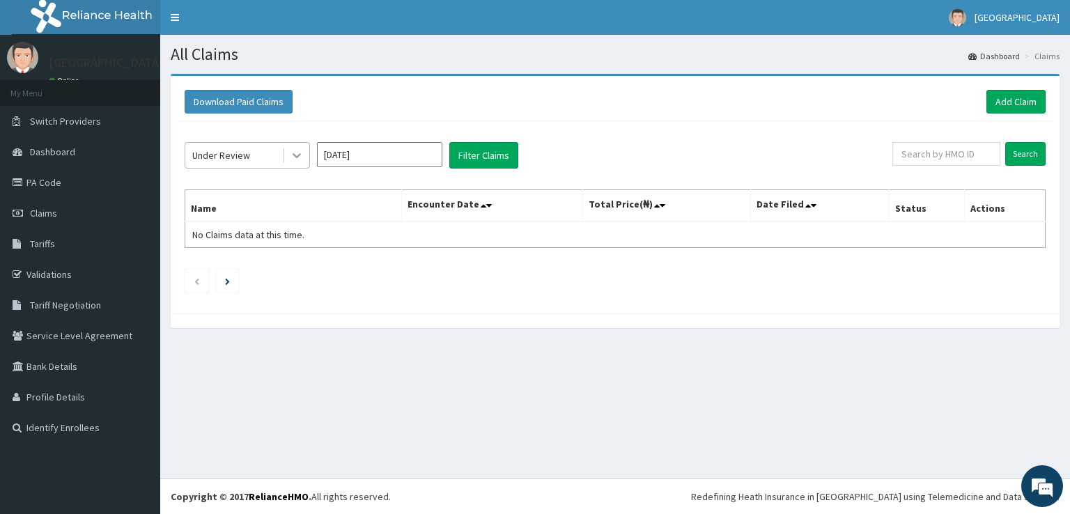
click at [300, 161] on icon at bounding box center [297, 155] width 14 height 14
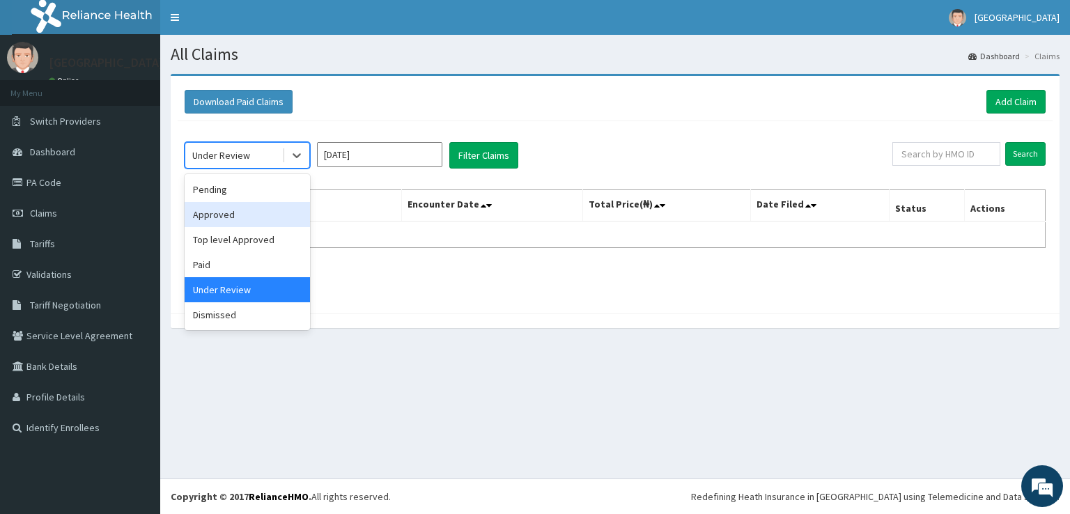
click at [249, 219] on div "Approved" at bounding box center [247, 214] width 125 height 25
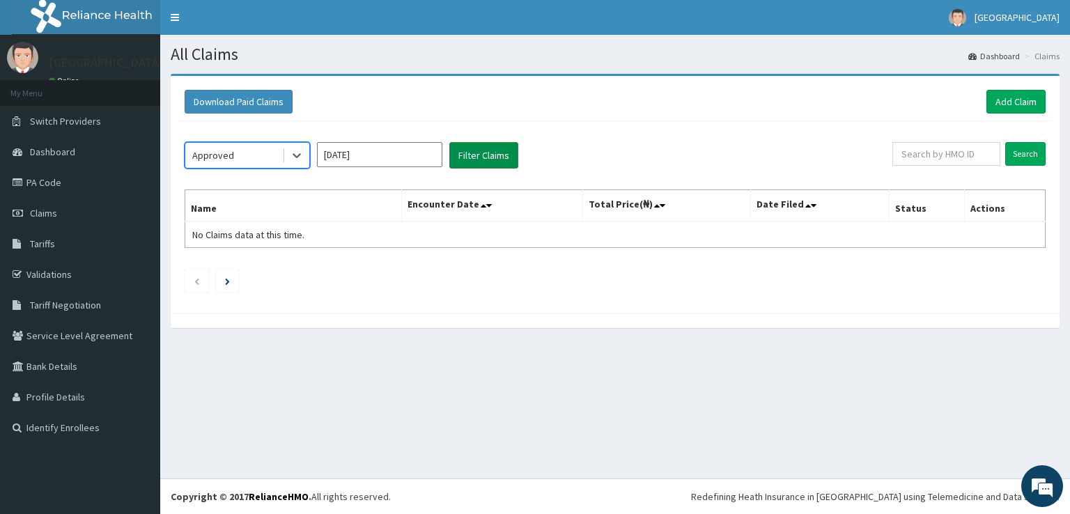
click at [473, 143] on button "Filter Claims" at bounding box center [483, 155] width 69 height 26
click at [476, 154] on button "Filter Claims" at bounding box center [483, 155] width 69 height 26
click at [300, 159] on icon at bounding box center [297, 155] width 14 height 14
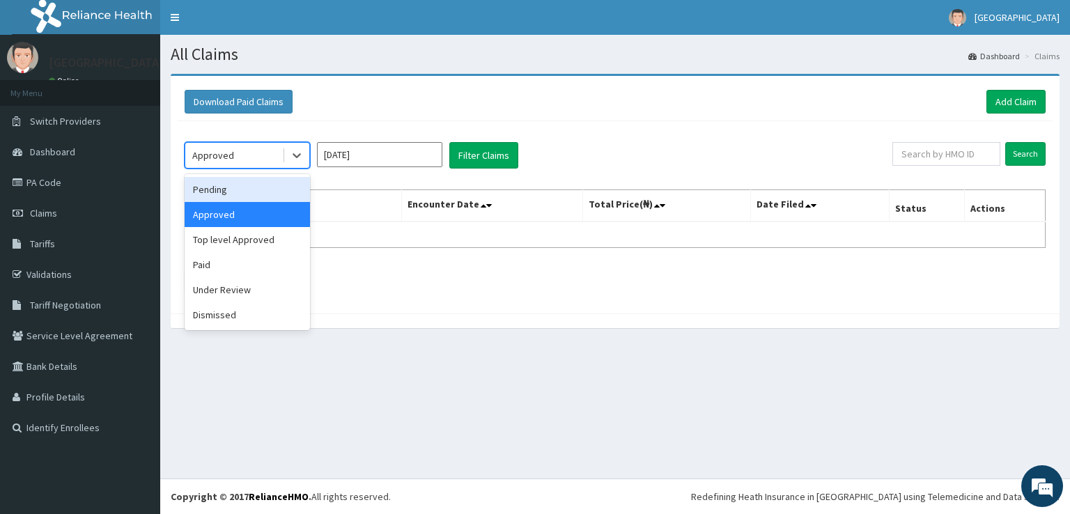
click at [271, 199] on div "Pending" at bounding box center [247, 189] width 125 height 25
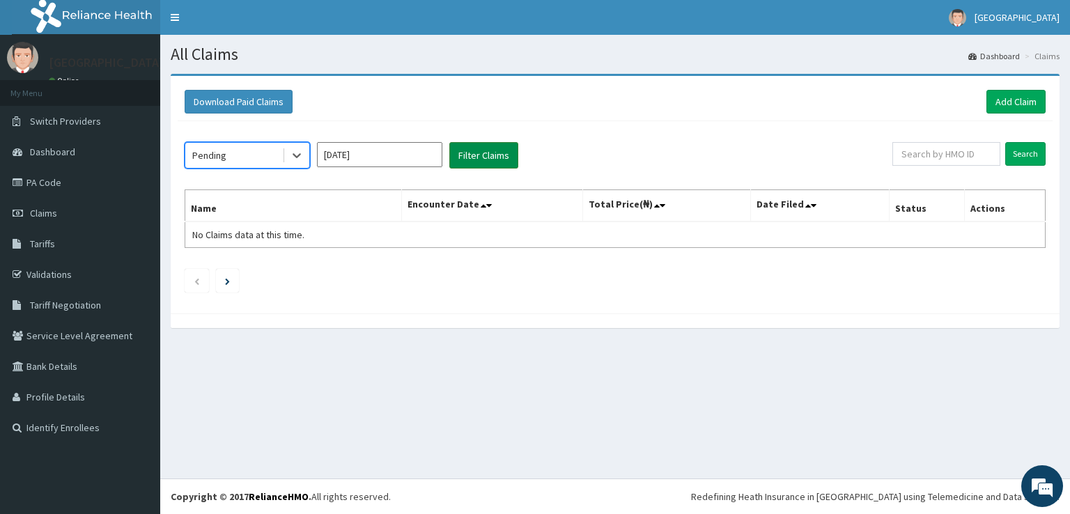
click at [485, 159] on button "Filter Claims" at bounding box center [483, 155] width 69 height 26
click at [292, 155] on icon at bounding box center [297, 155] width 14 height 14
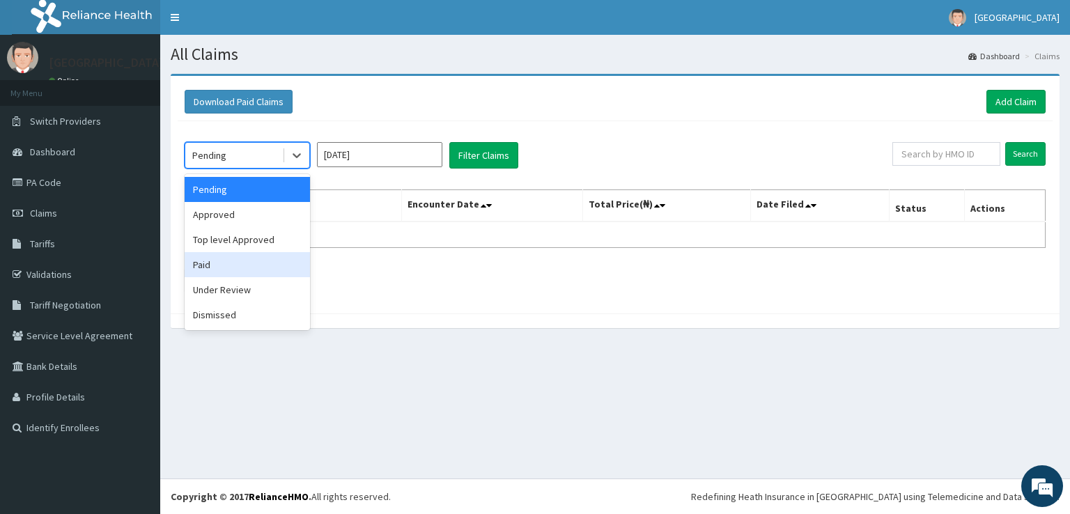
click at [244, 271] on div "Paid" at bounding box center [247, 264] width 125 height 25
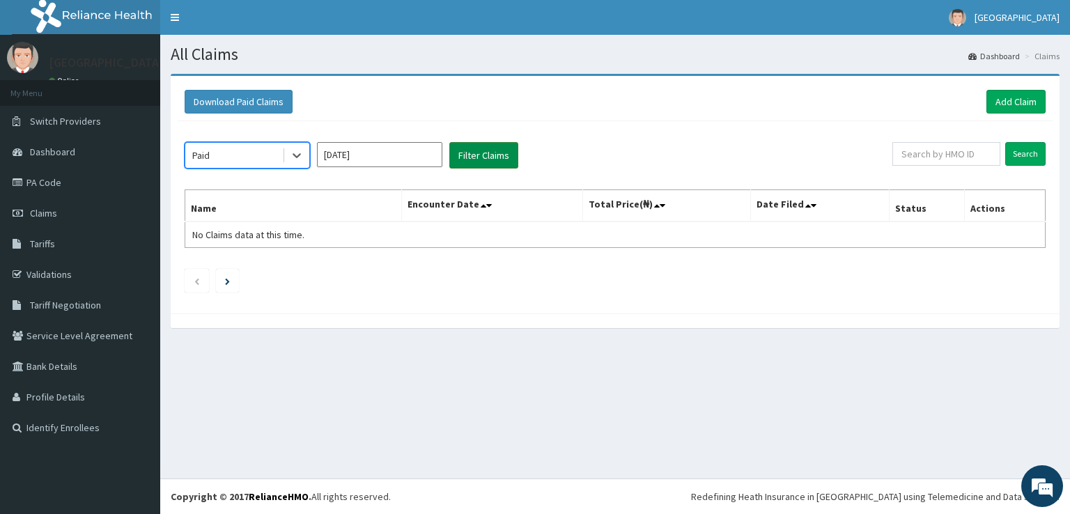
click at [462, 157] on button "Filter Claims" at bounding box center [483, 155] width 69 height 26
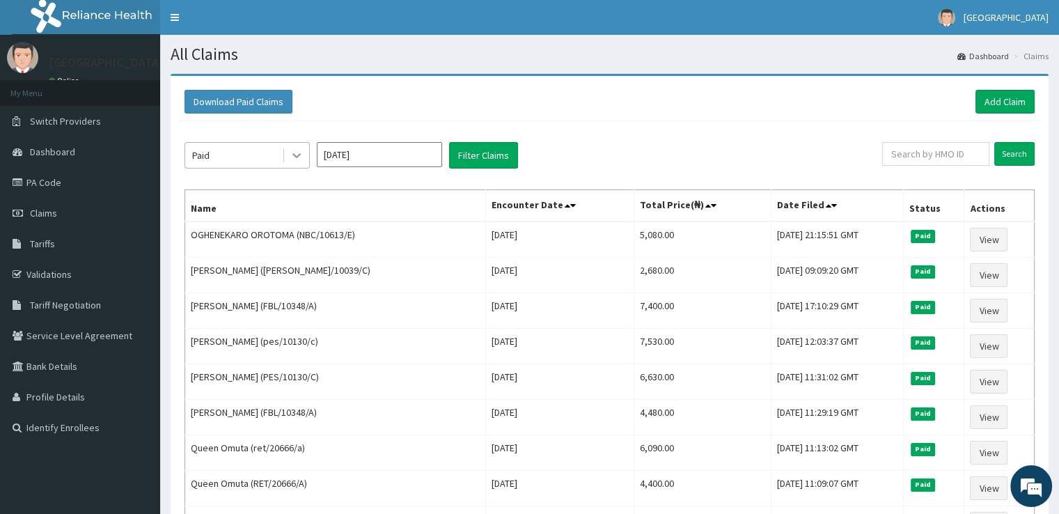
click at [292, 149] on icon at bounding box center [297, 155] width 14 height 14
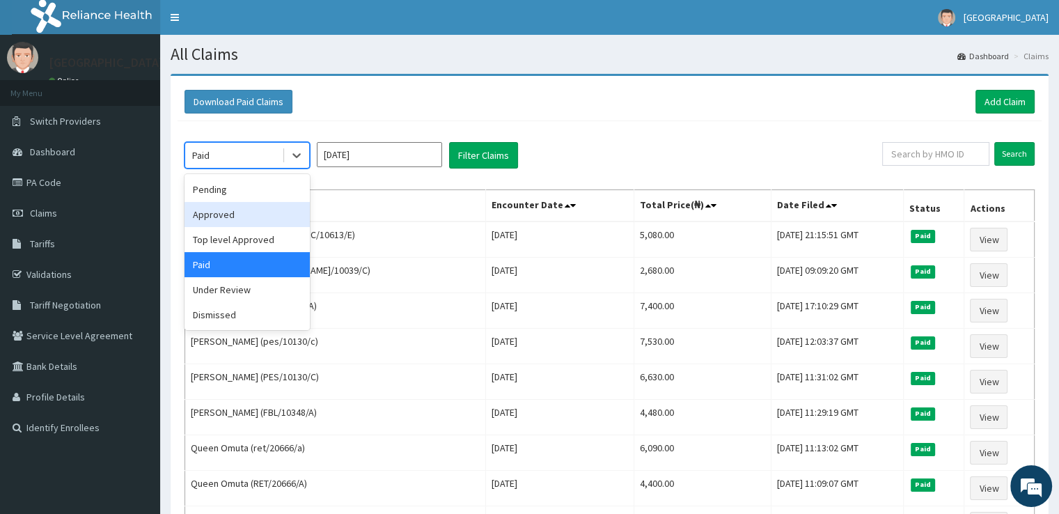
click at [253, 215] on div "Approved" at bounding box center [247, 214] width 125 height 25
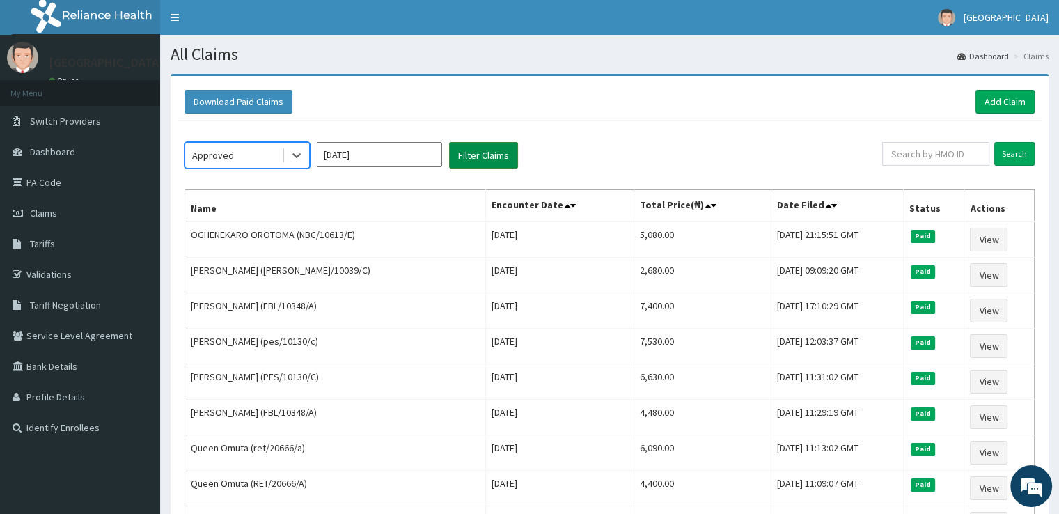
click at [463, 156] on button "Filter Claims" at bounding box center [483, 155] width 69 height 26
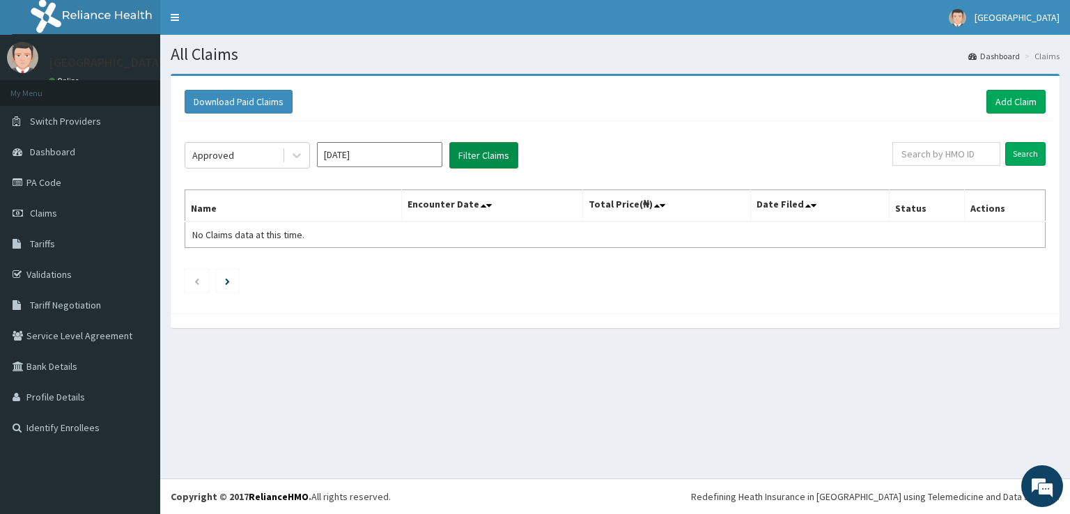
click at [463, 156] on button "Filter Claims" at bounding box center [483, 155] width 69 height 26
click at [298, 159] on icon at bounding box center [297, 155] width 14 height 14
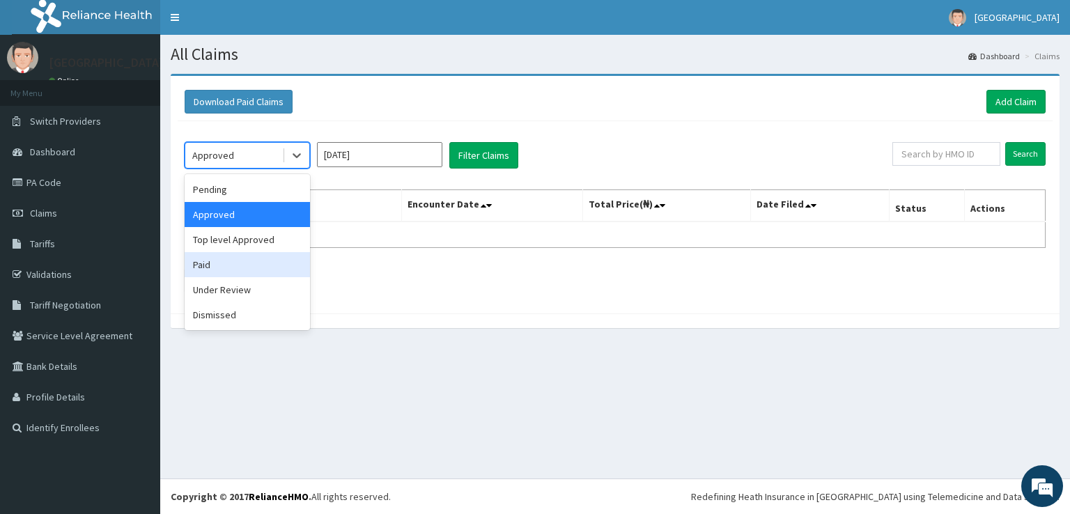
click at [240, 265] on div "Paid" at bounding box center [247, 264] width 125 height 25
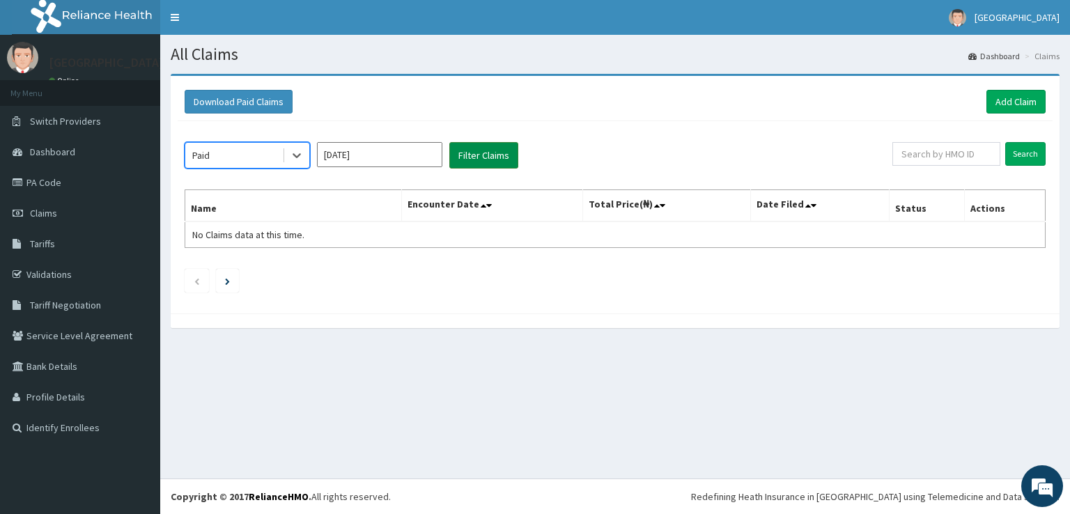
click at [499, 159] on button "Filter Claims" at bounding box center [483, 155] width 69 height 26
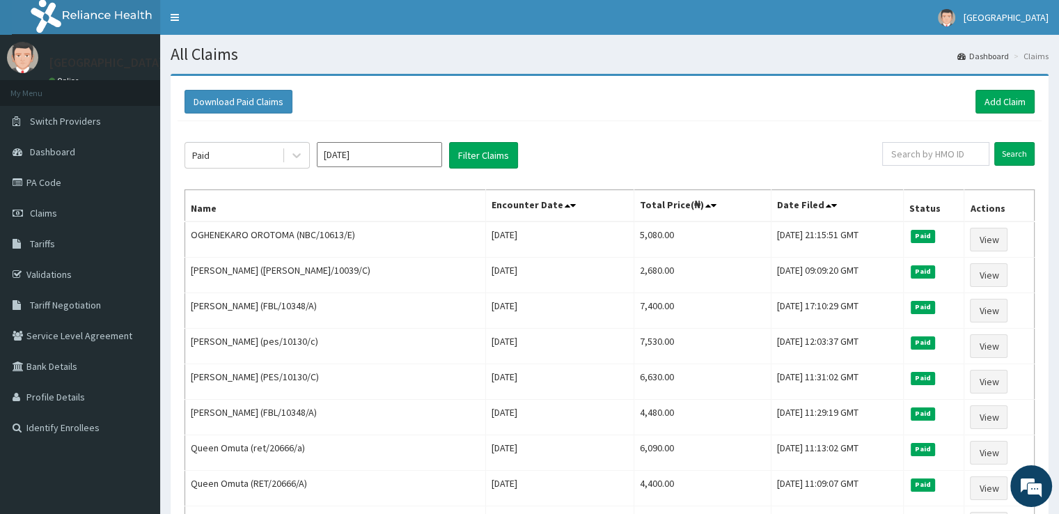
click at [581, 156] on div "Paid [DATE] Filter Claims" at bounding box center [534, 155] width 698 height 26
click at [407, 163] on input "[DATE]" at bounding box center [379, 154] width 125 height 25
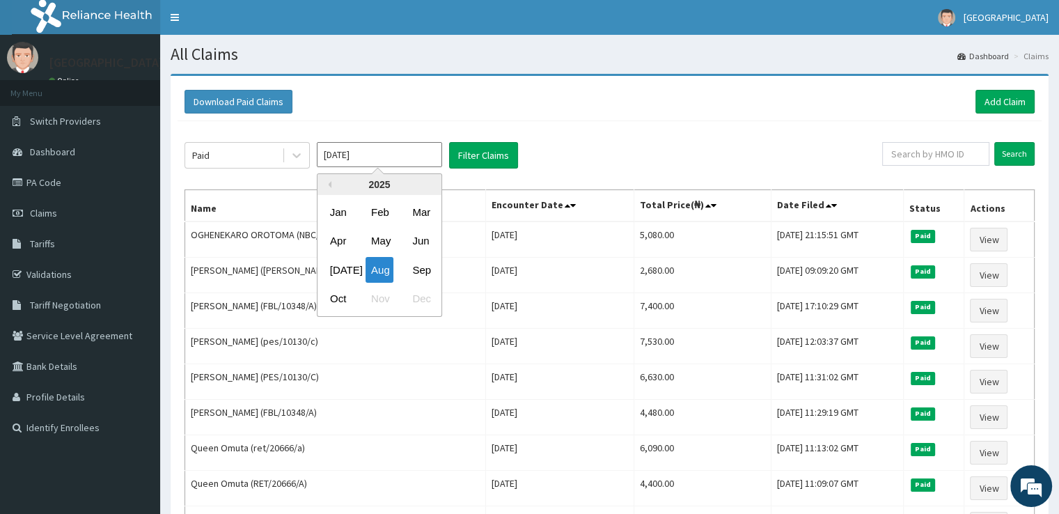
click at [593, 151] on div "Paid [DATE] Previous Year [DATE] Feb Mar Apr May Jun [DATE] Aug Sep Oct Nov Dec…" at bounding box center [534, 155] width 698 height 26
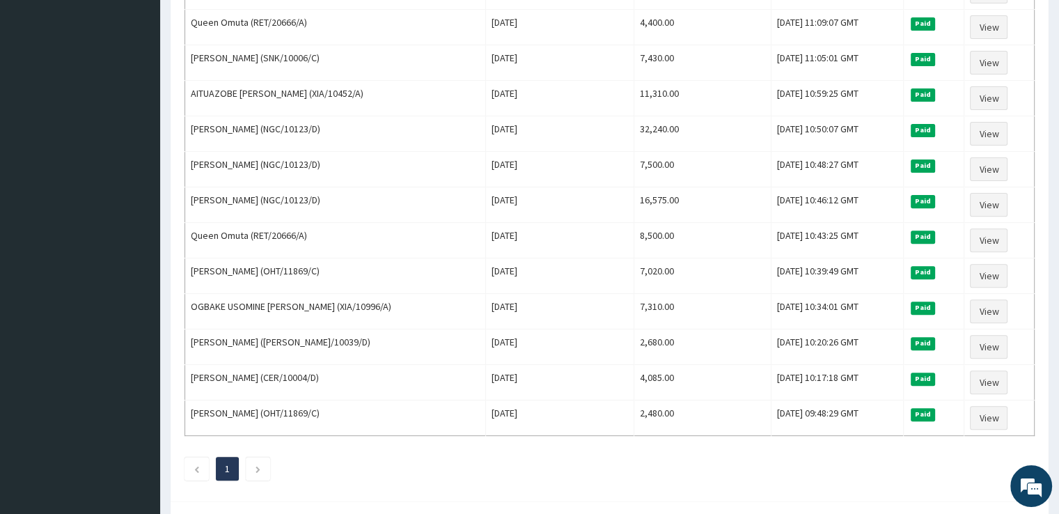
scroll to position [513, 0]
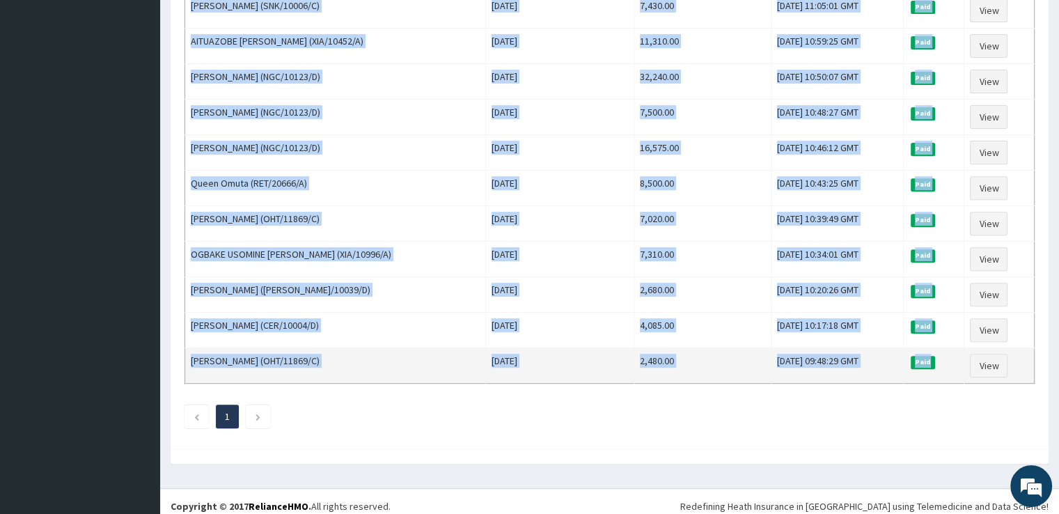
drag, startPoint x: 189, startPoint y: 226, endPoint x: 944, endPoint y: 342, distance: 763.0
click at [944, 342] on tbody "OGHENEKARO OROTOMA (NBC/10613/E) [DATE] 5,080.00 [DATE] 21:15:51 GMT Paid View …" at bounding box center [610, 46] width 850 height 676
copy tbody "OGHENEKARO OROTOMA (NBC/10613/E) [DATE] 5,080.00 [DATE] 21:15:51 GMT Paid View …"
